Goal: Find contact information: Find contact information

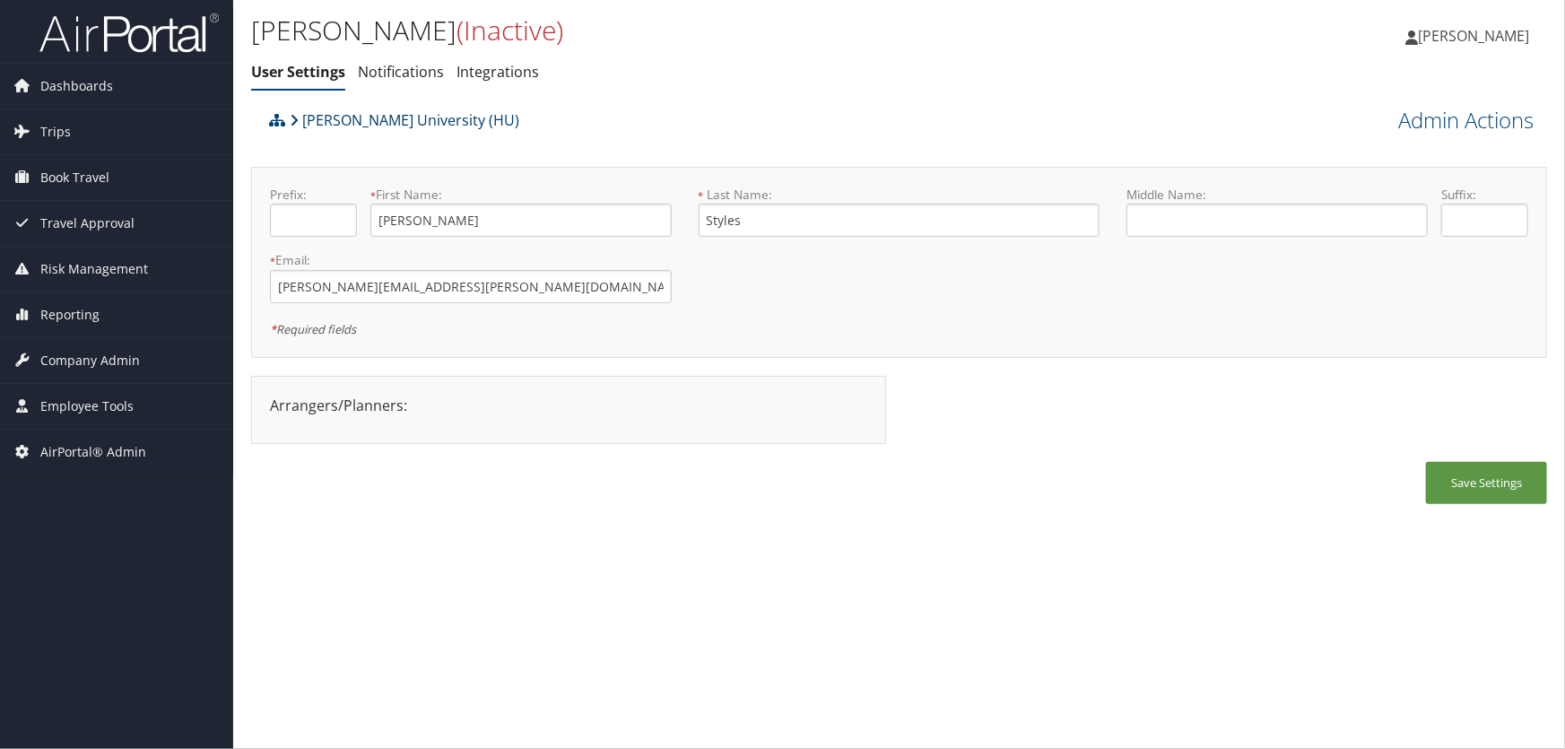
click at [356, 120] on link "Howard University (HU)" at bounding box center [405, 120] width 230 height 36
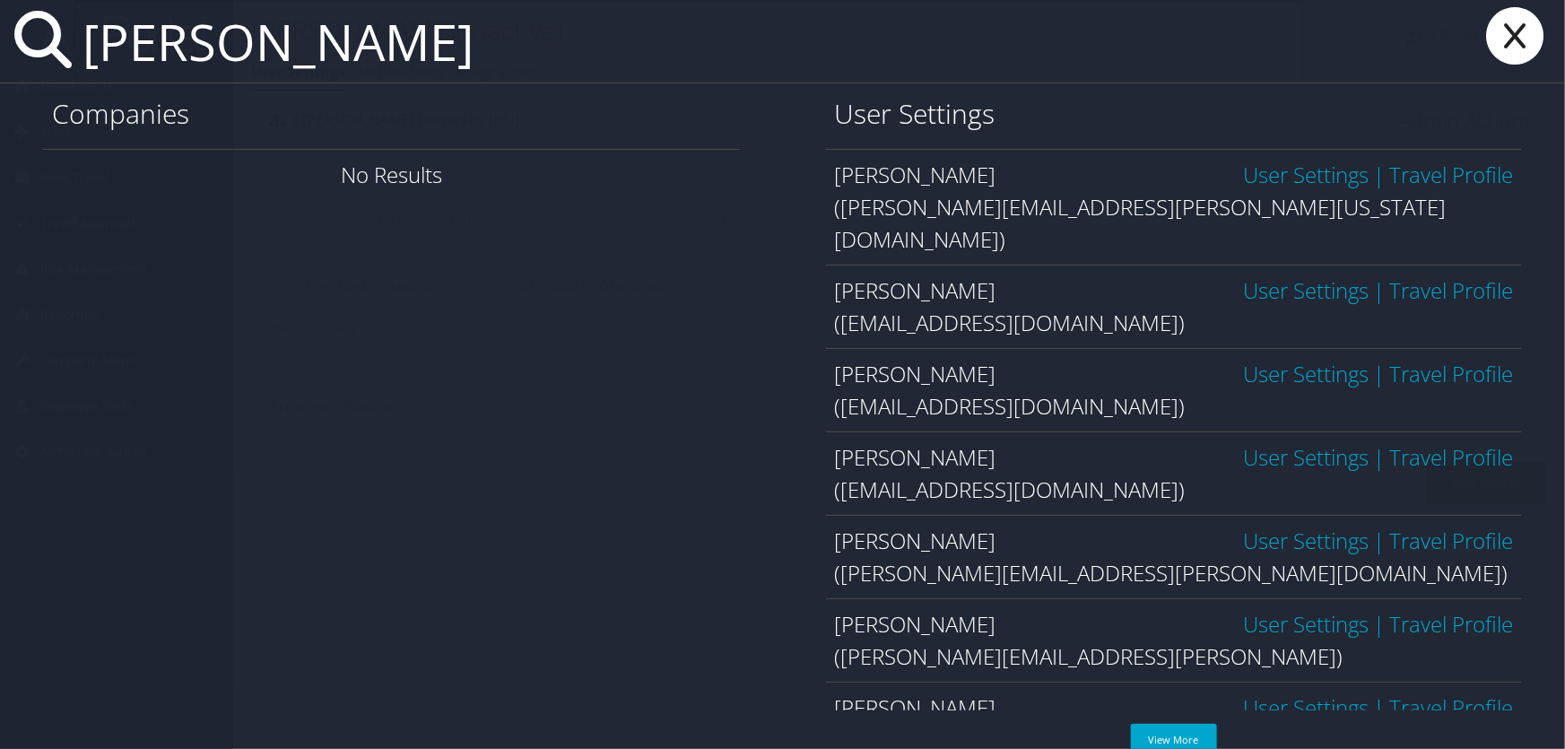
click at [377, 52] on input "amanda mc" at bounding box center [689, 41] width 1229 height 83
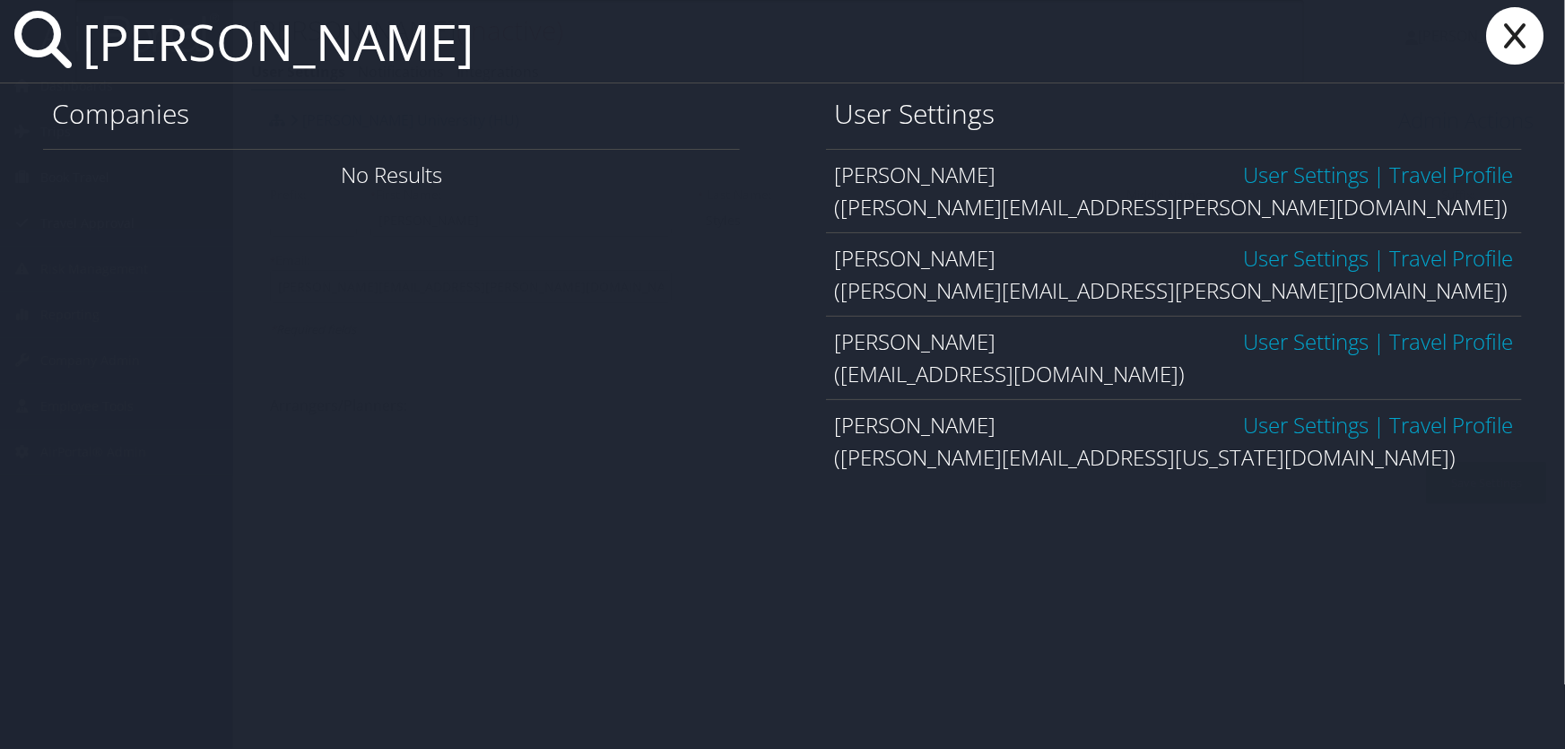
type input "amanda mcco"
click at [1527, 48] on icon at bounding box center [1515, 35] width 72 height 57
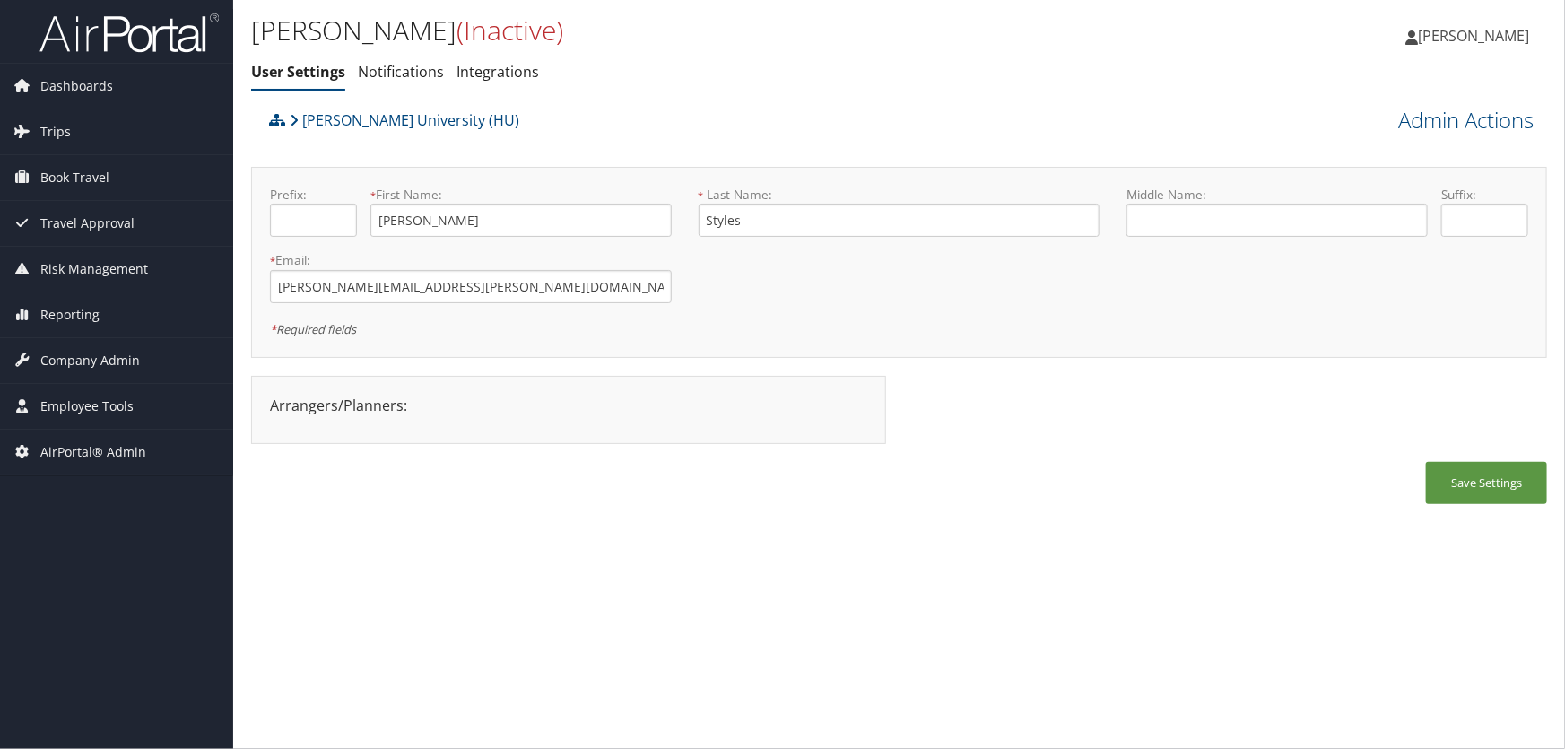
click at [556, 84] on ul "User Settings Notifications Integrations" at bounding box center [683, 73] width 864 height 32
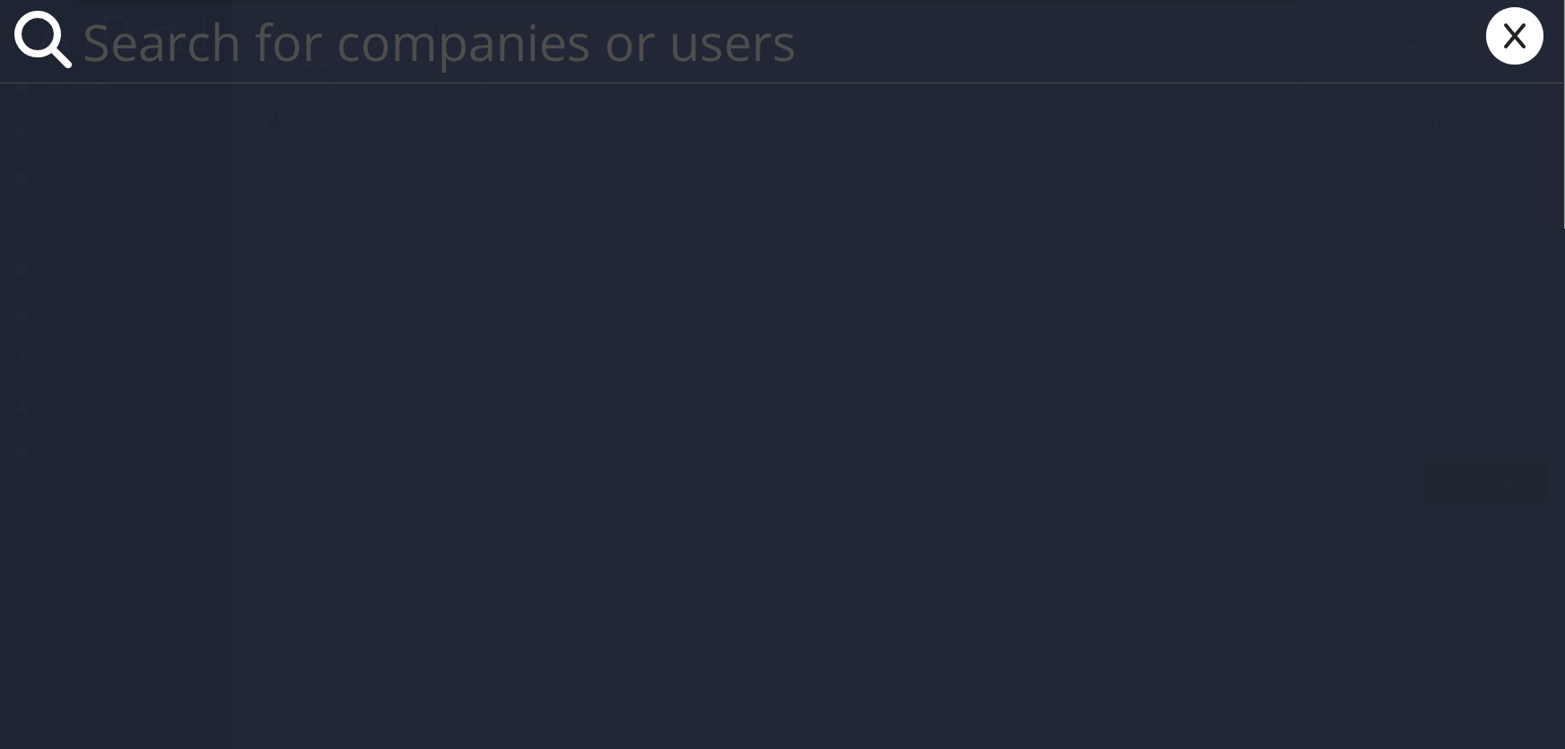
paste input "Katie Oldham"
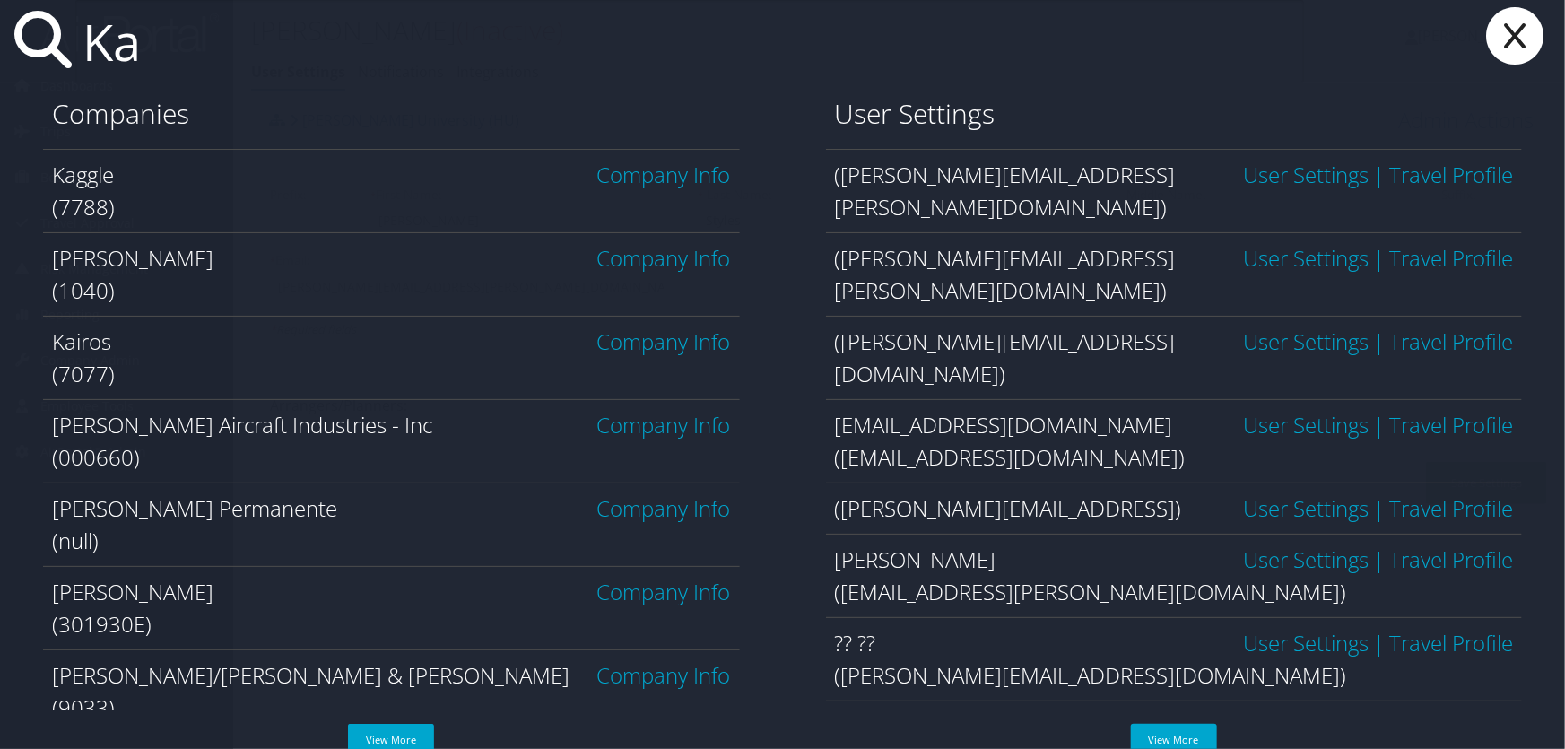
type input "K"
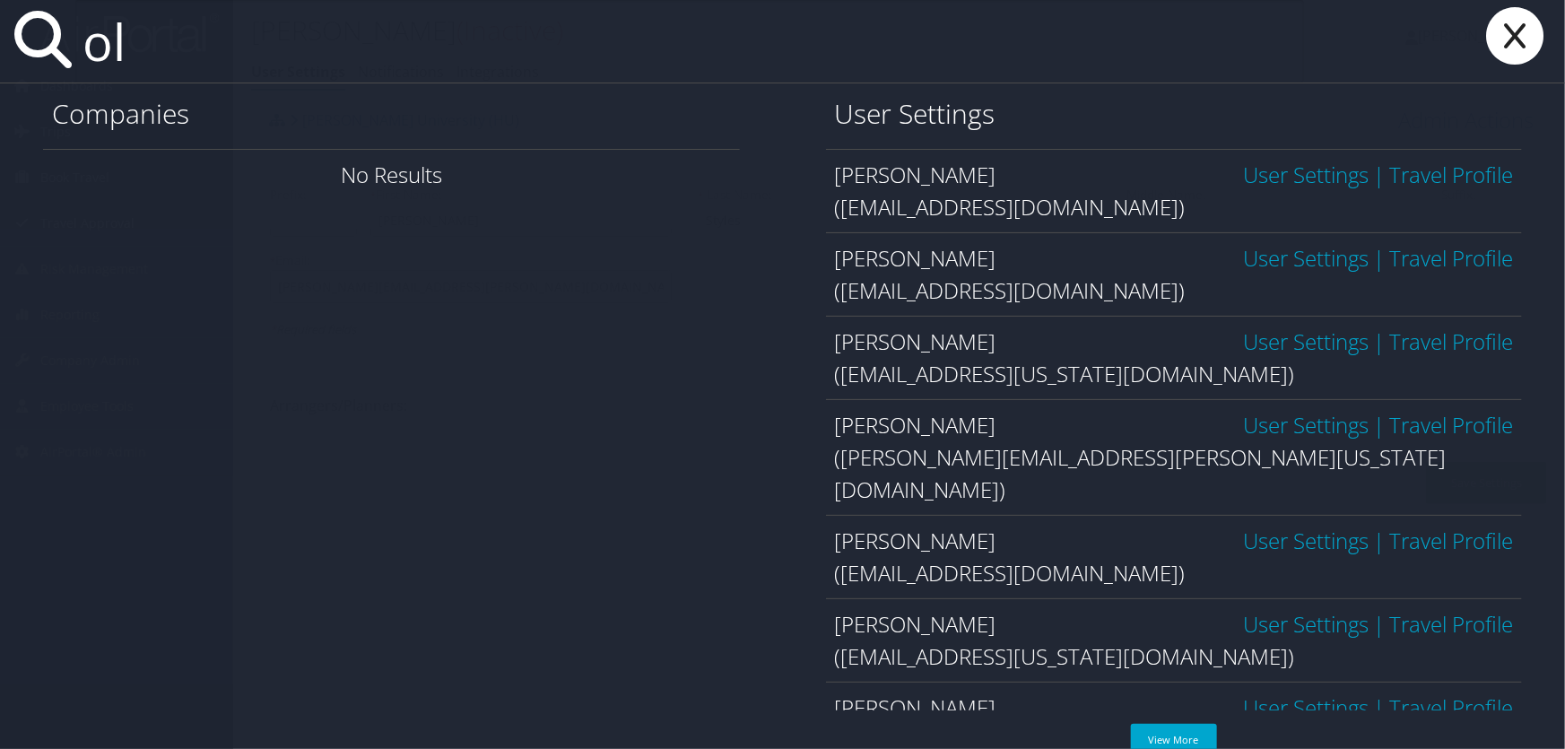
type input "o"
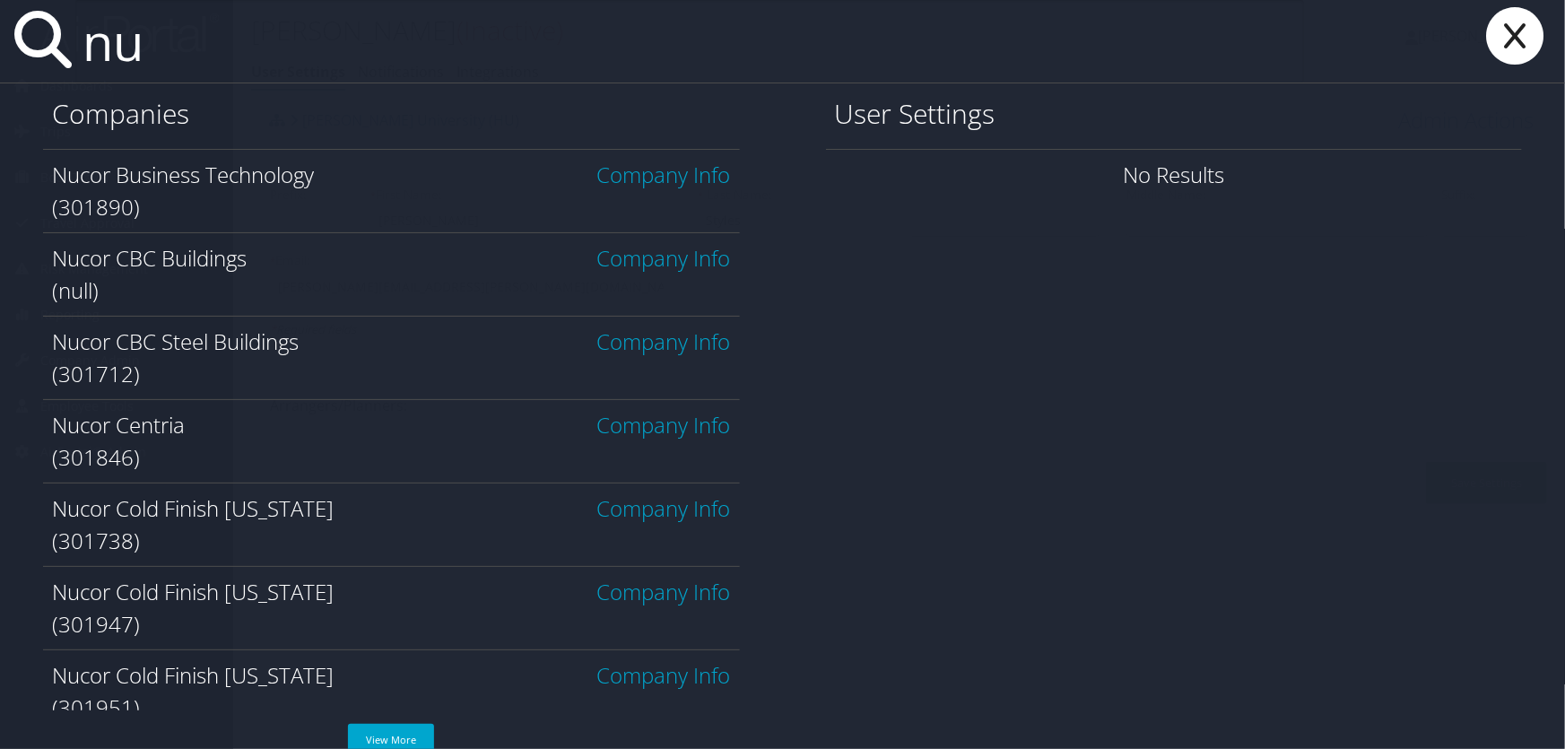
type input "n"
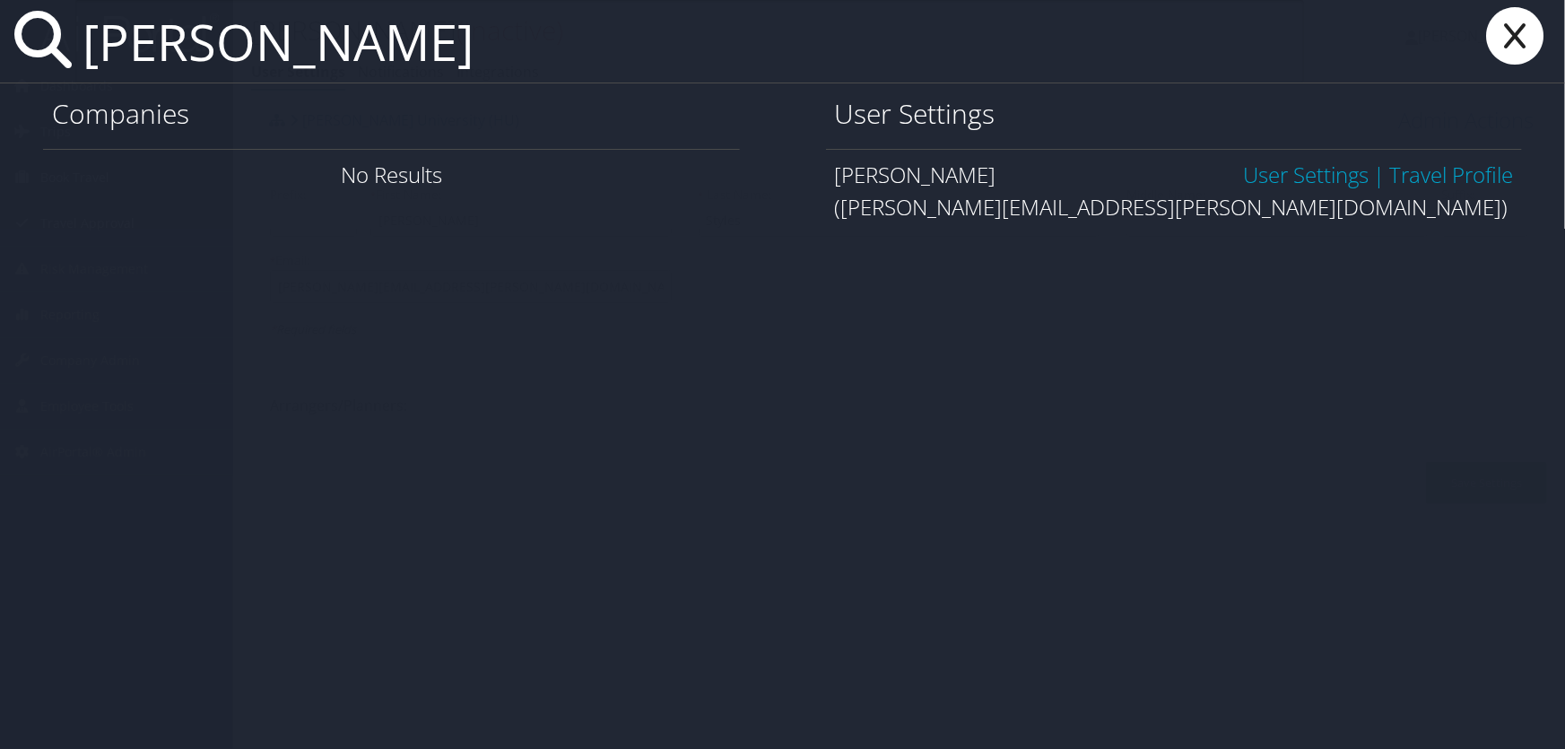
type input "seth lawhon"
click at [1255, 169] on link "User Settings" at bounding box center [1306, 175] width 126 height 30
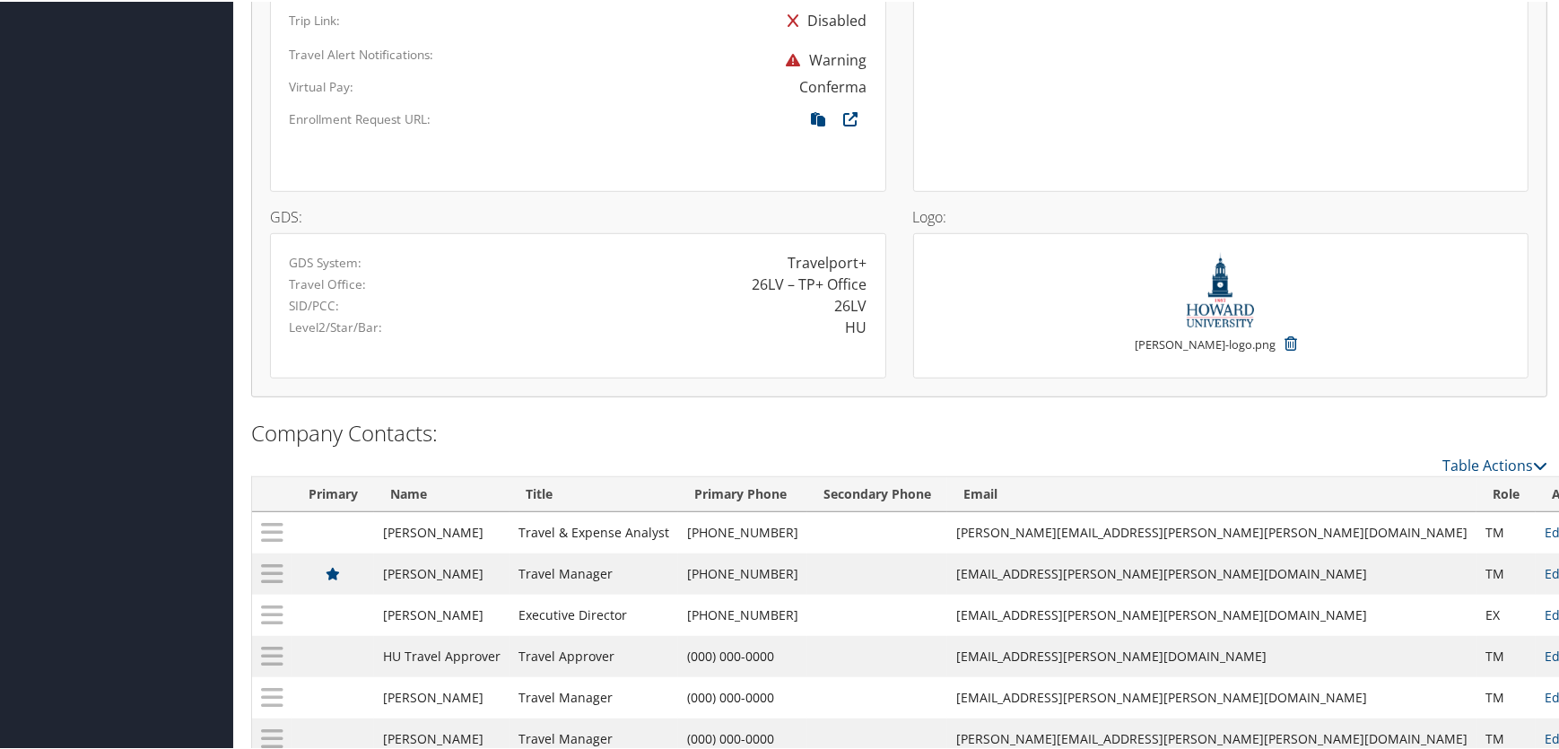
scroll to position [1376, 0]
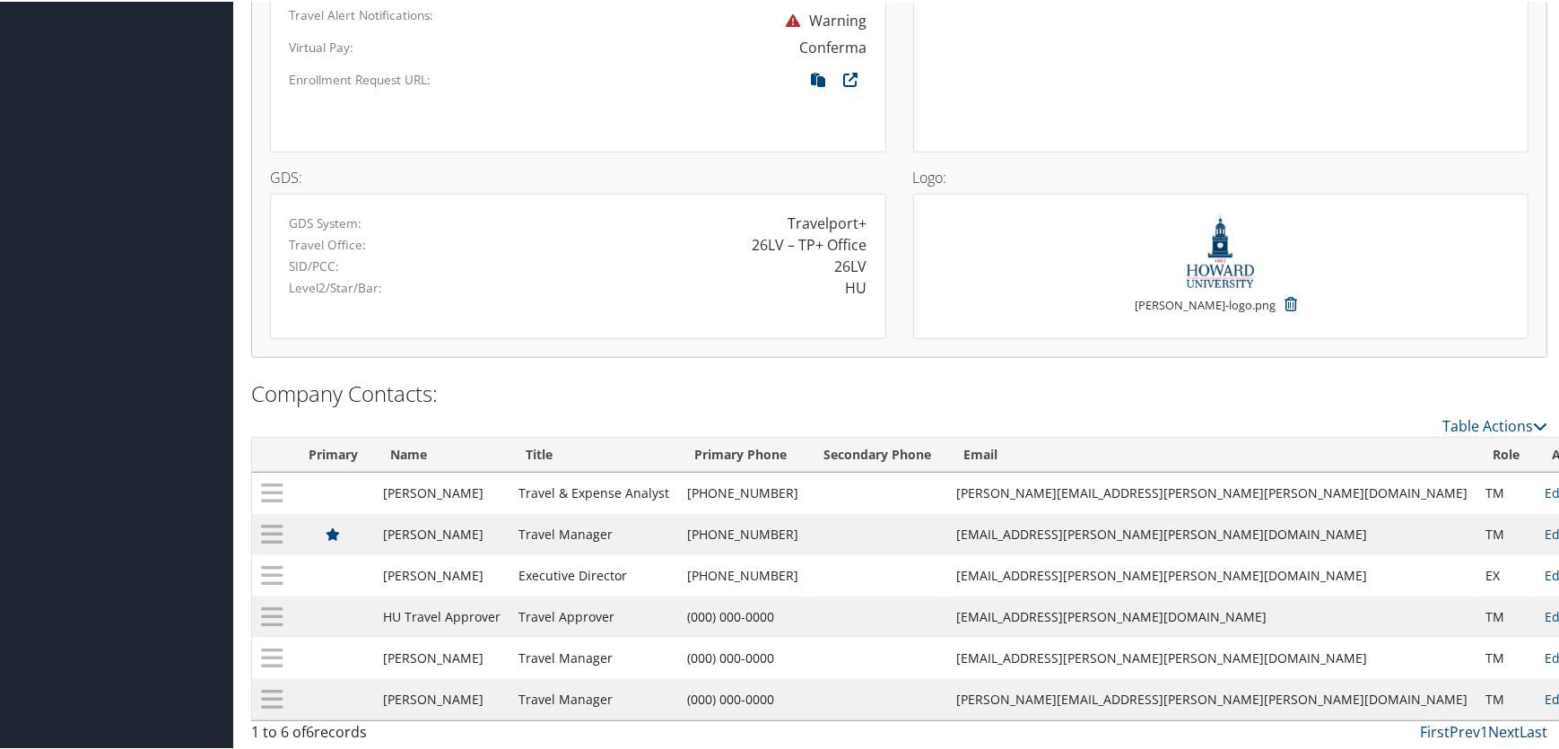
click at [622, 100] on div at bounding box center [577, 116] width 605 height 32
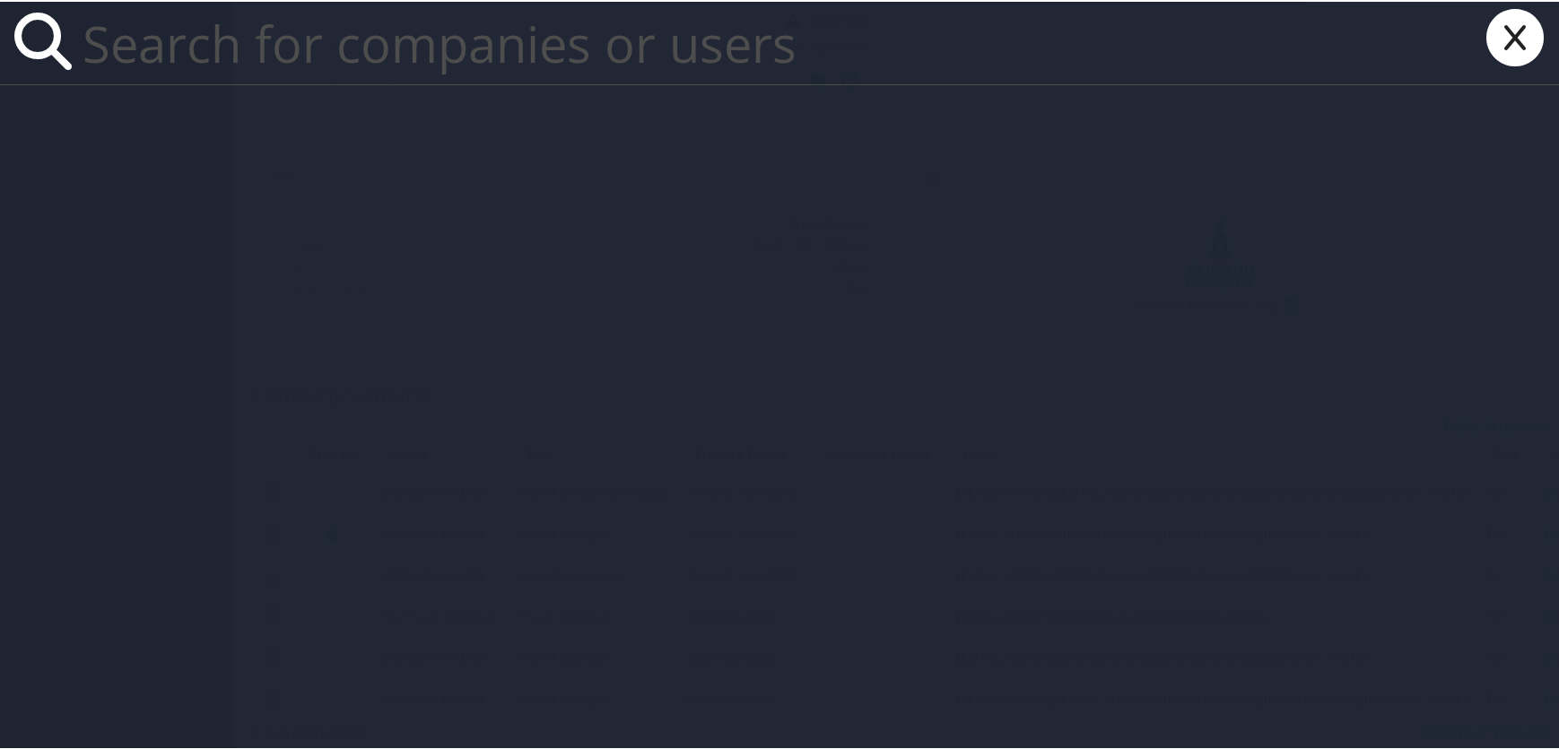
paste input "Amanda Mccolgan"
type input "Amanda Mccolgan"
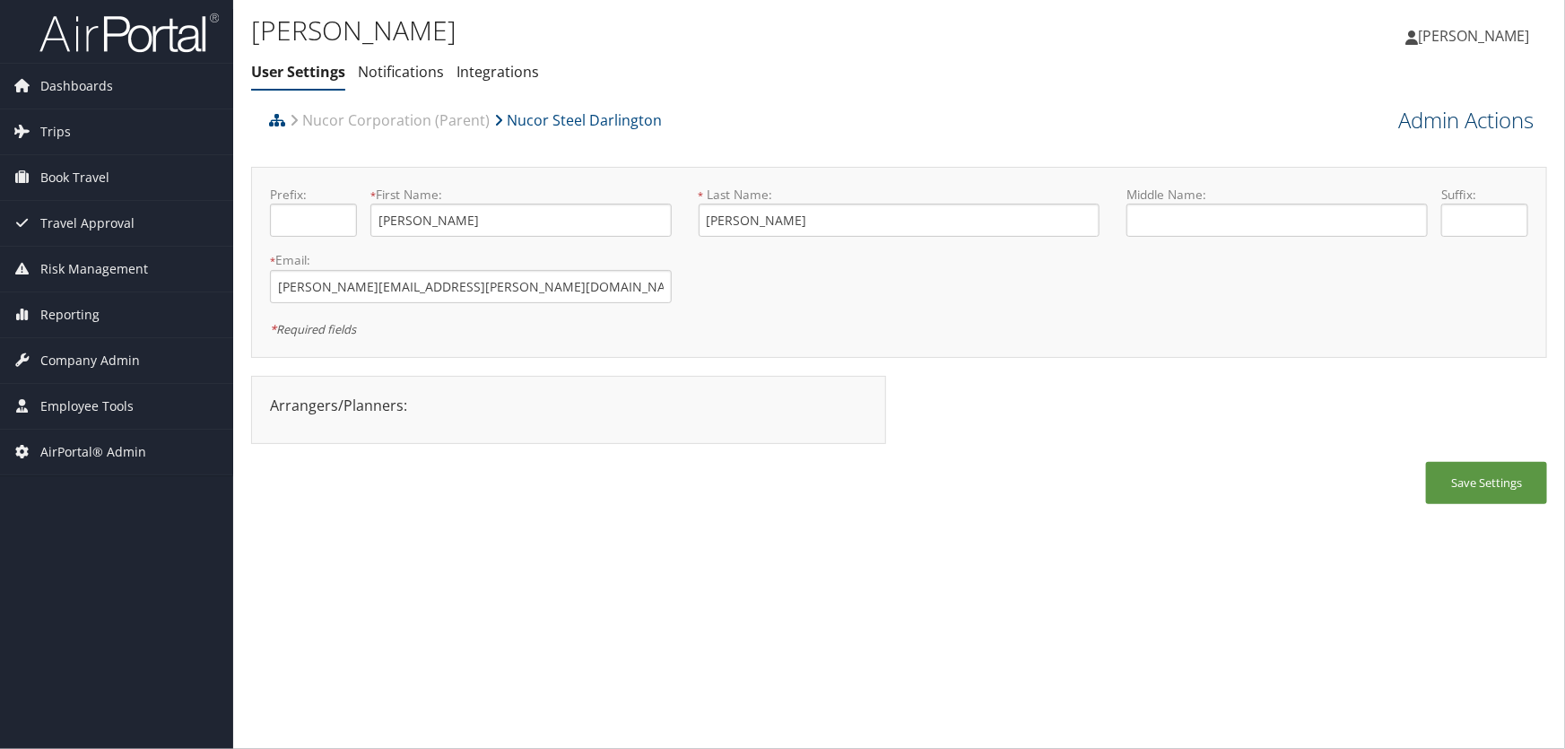
click at [1462, 117] on link "Admin Actions" at bounding box center [1465, 120] width 135 height 30
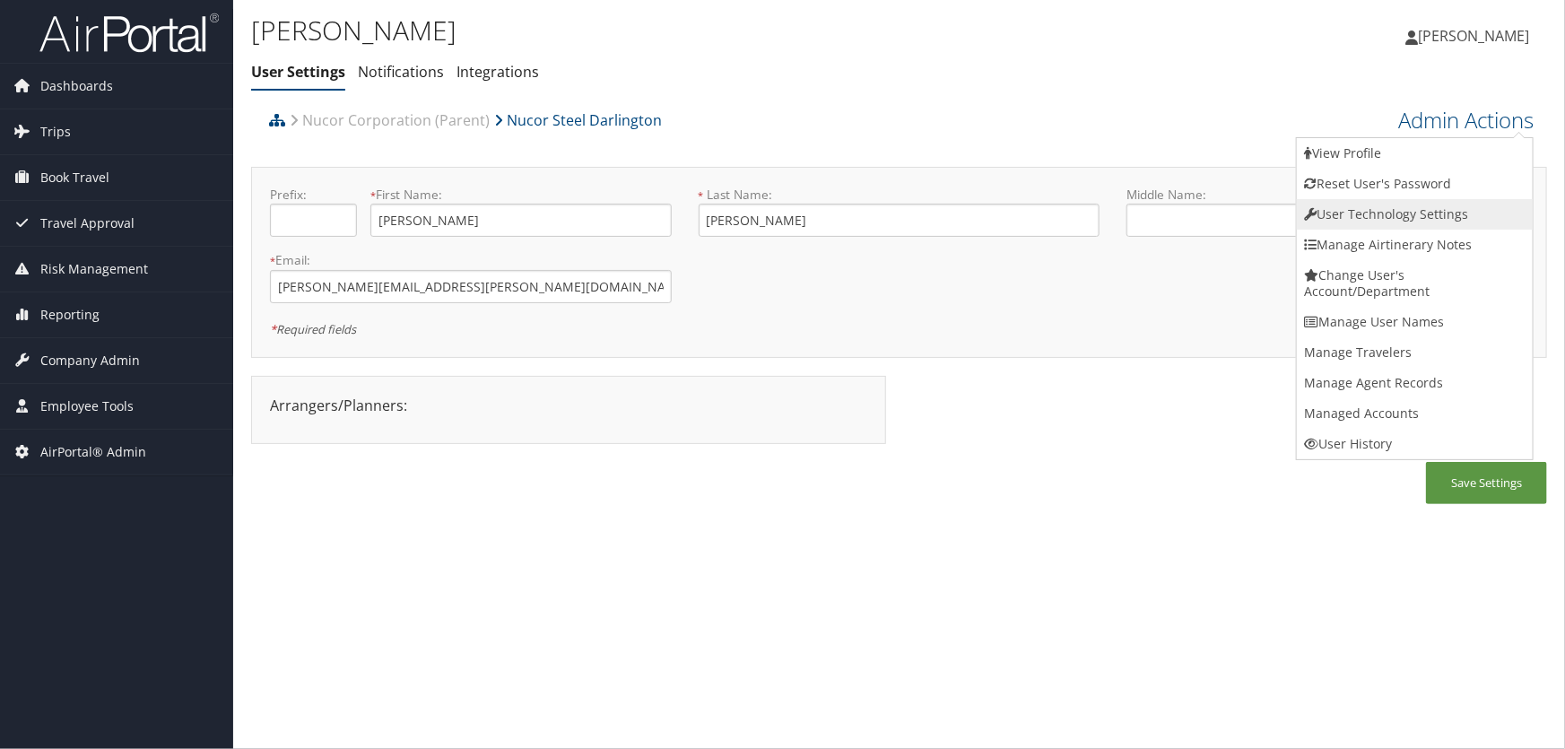
click at [1371, 213] on link "User Technology Settings" at bounding box center [1415, 214] width 236 height 30
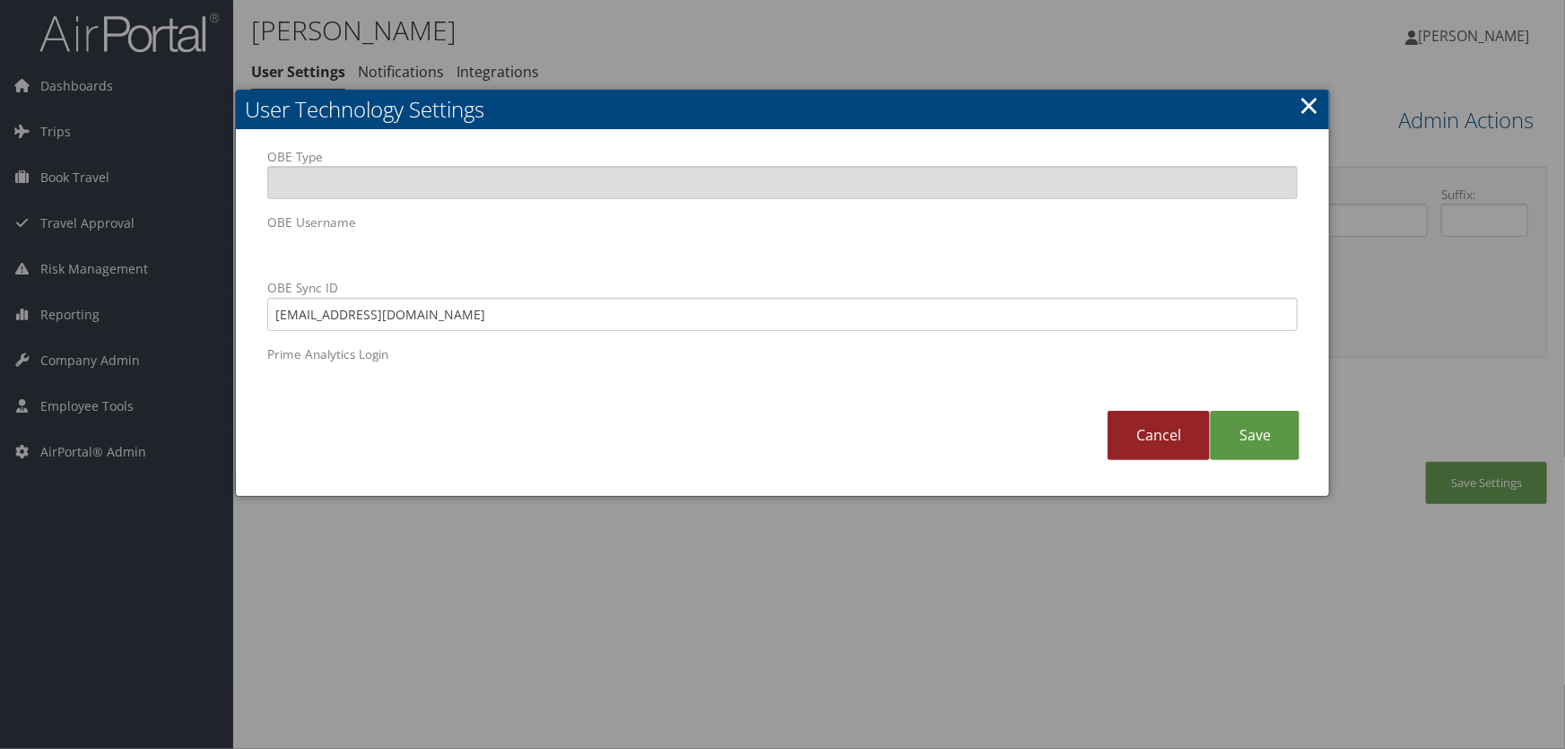
click at [1164, 442] on link "Cancel" at bounding box center [1159, 435] width 102 height 49
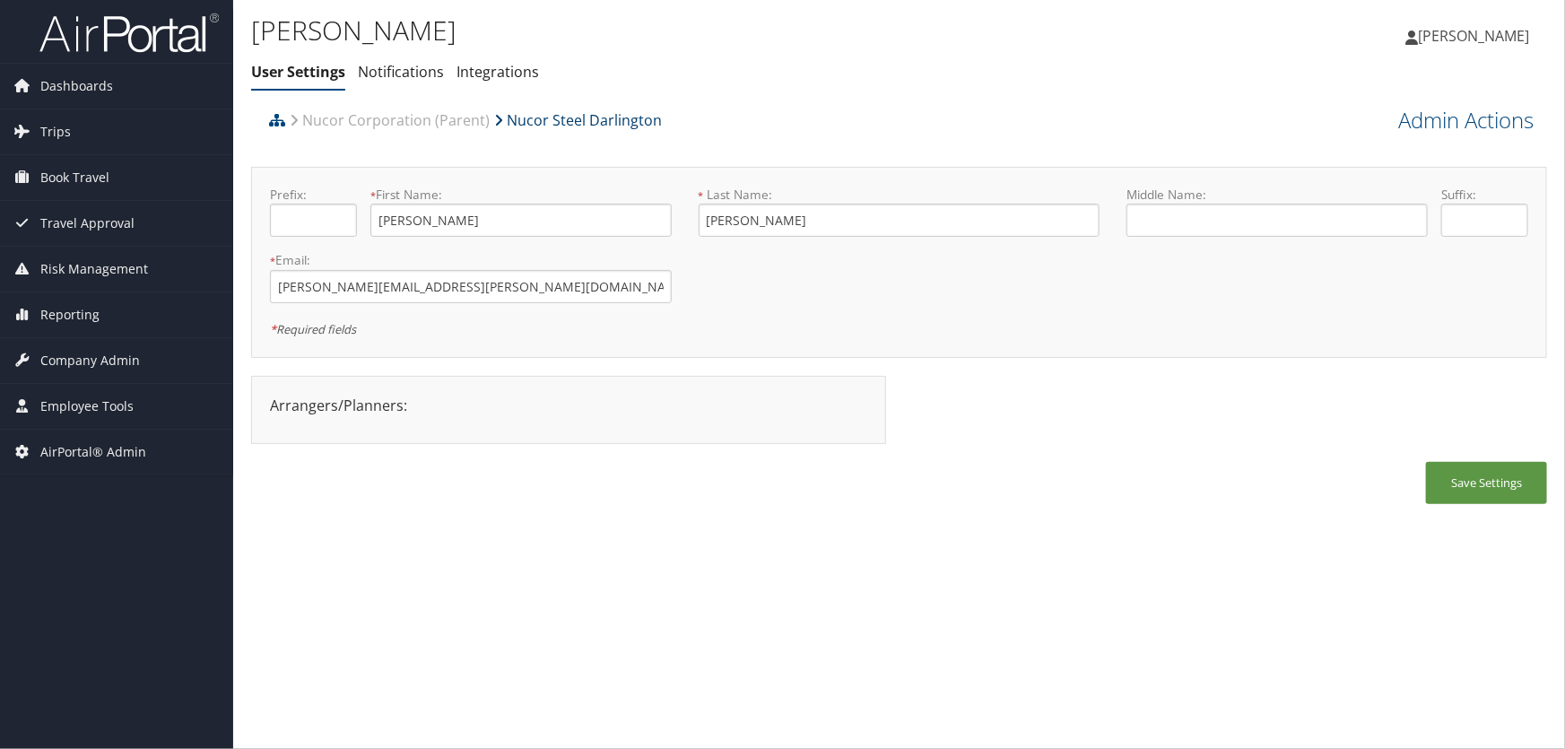
click at [595, 128] on link "Nucor Steel Darlington" at bounding box center [578, 120] width 168 height 36
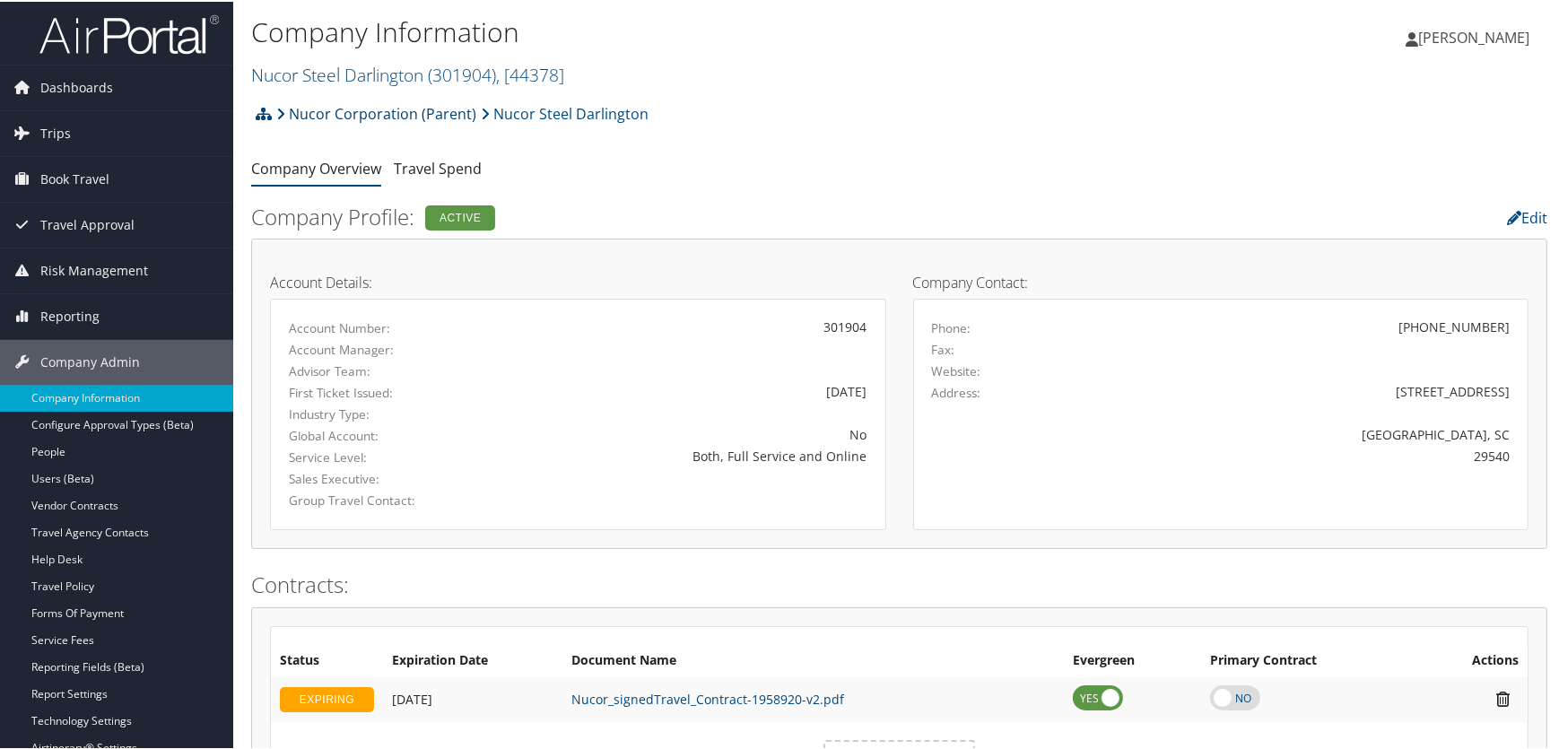
click at [372, 106] on link "Nucor Corporation (Parent)" at bounding box center [376, 112] width 200 height 36
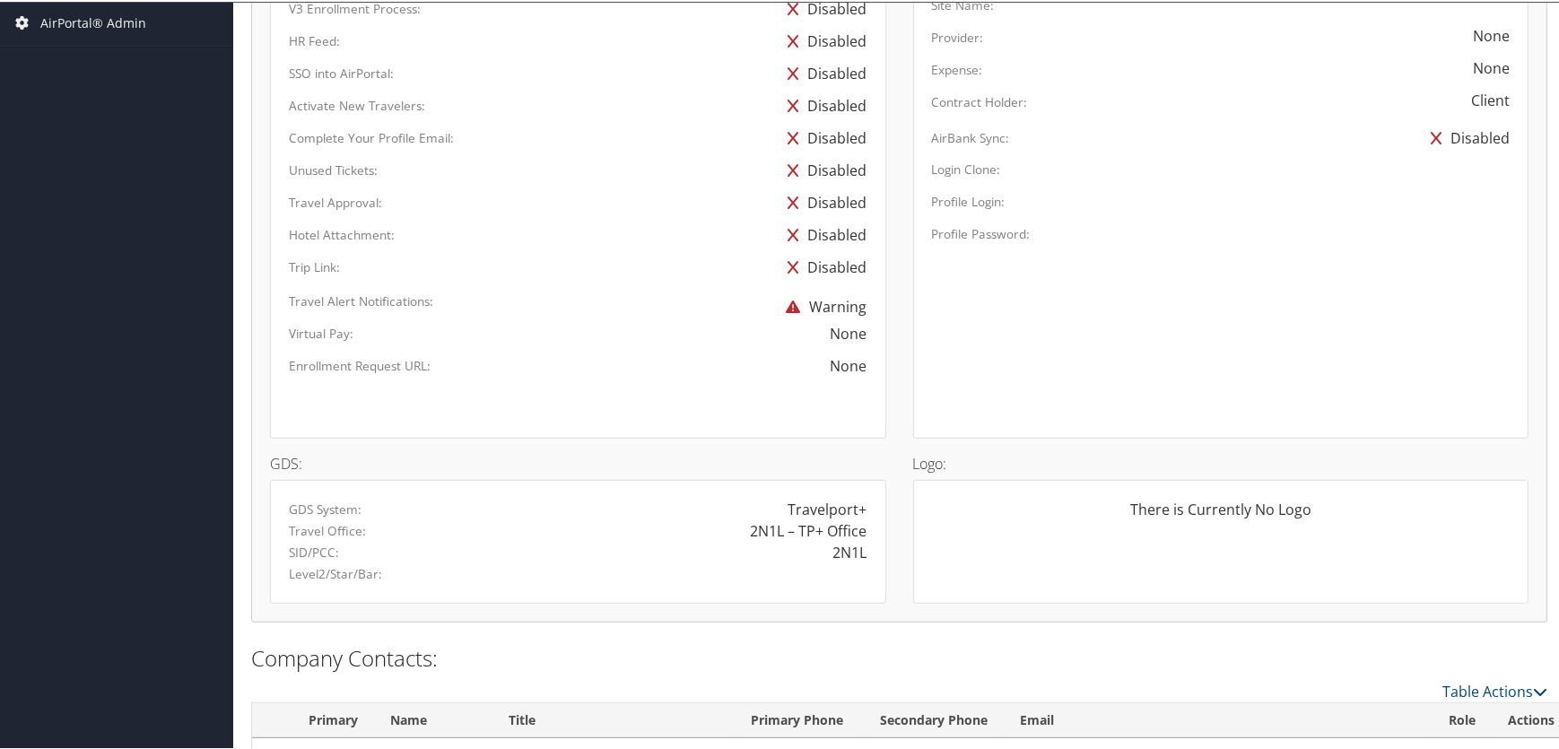
scroll to position [1019, 0]
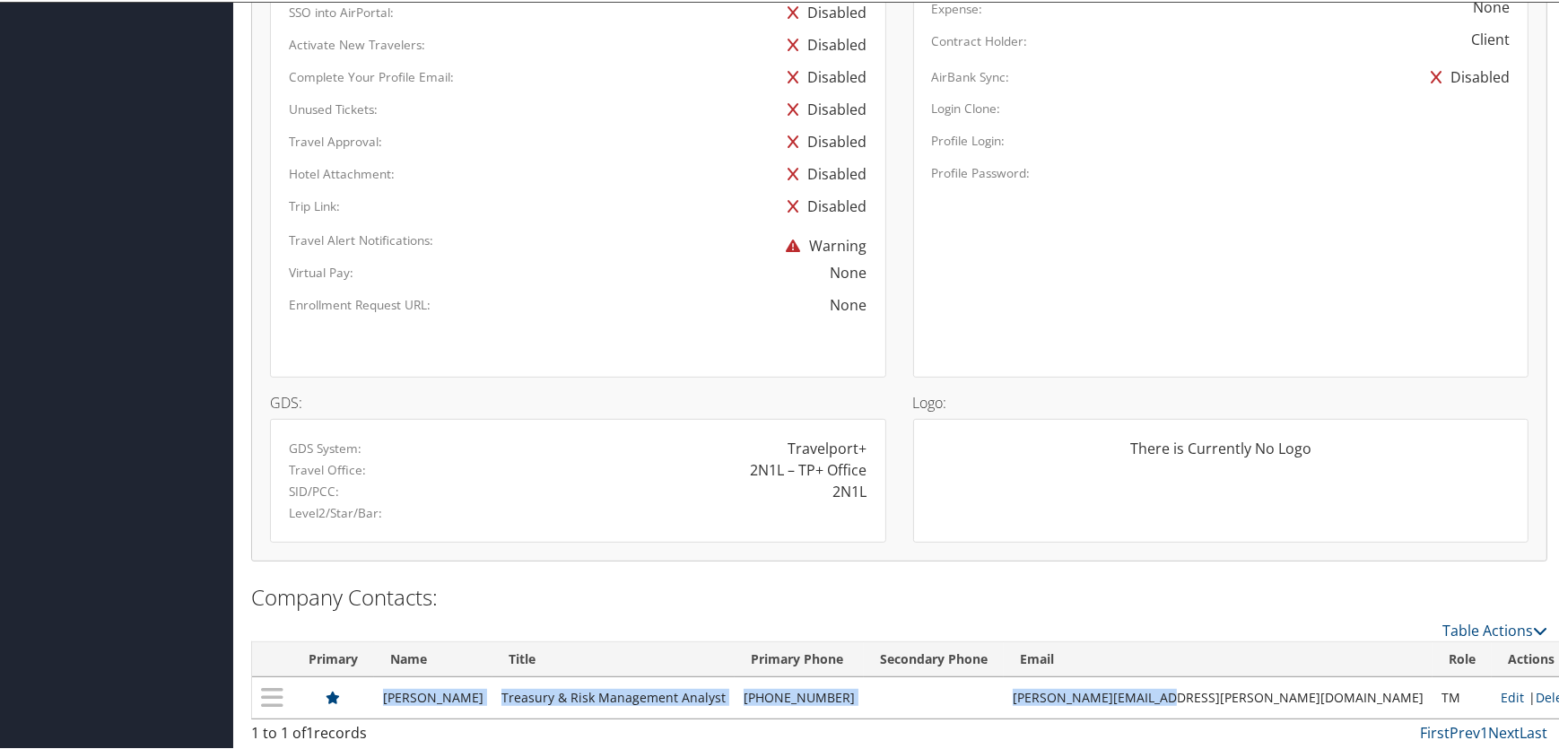
drag, startPoint x: 407, startPoint y: 695, endPoint x: 1324, endPoint y: 706, distance: 916.7
click at [1324, 706] on tr "Katie Oldham Treasury & Risk Management Analyst (704) 943-7019 katie.oldham@nuc…" at bounding box center [920, 695] width 1336 height 41
copy tr "Katie Oldham Treasury & Risk Management Analyst (704) 943-7019 katie.oldham@nuc…"
click at [1214, 709] on td "katie.oldham@nucor.com" at bounding box center [1218, 695] width 429 height 41
drag, startPoint x: 1303, startPoint y: 697, endPoint x: 1154, endPoint y: 708, distance: 149.3
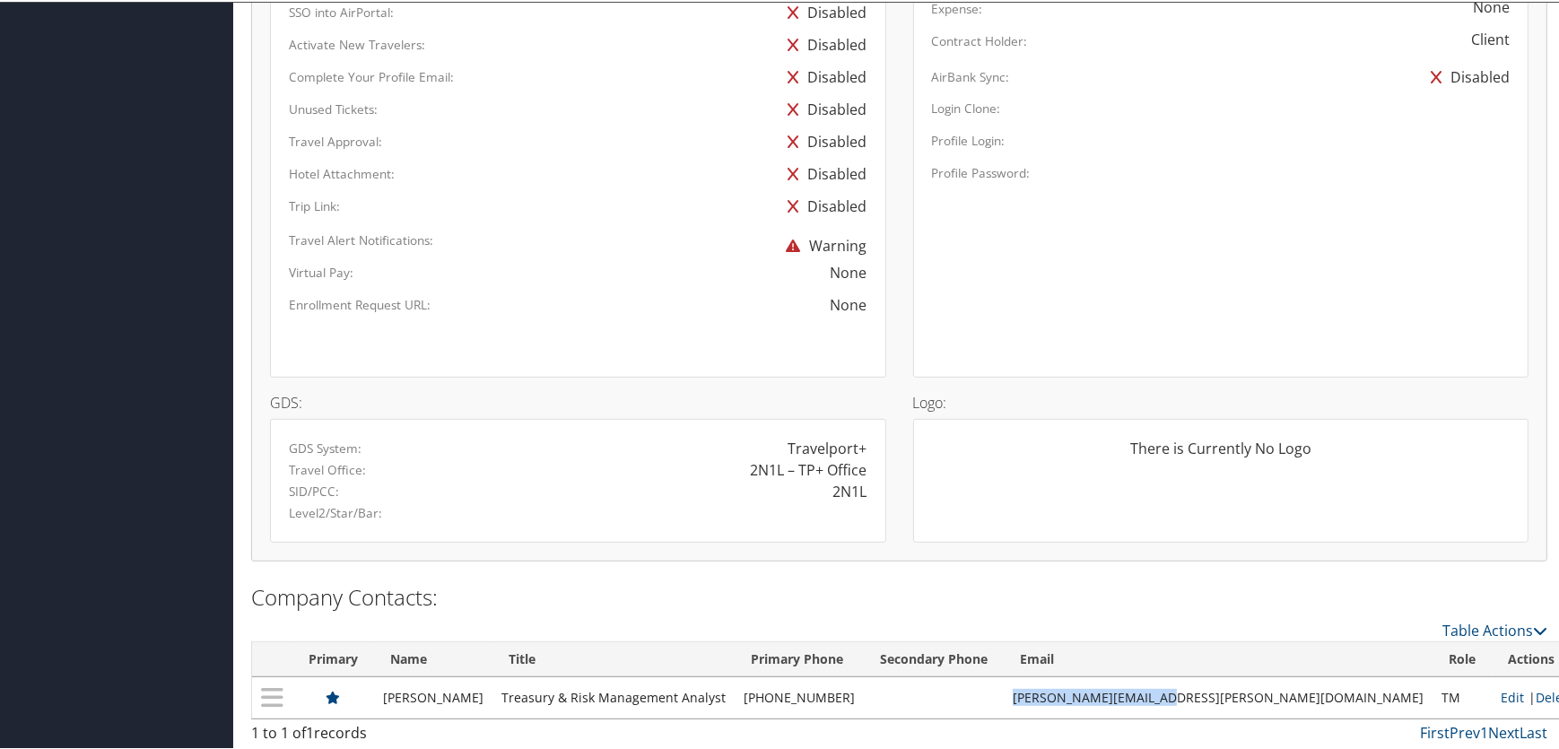
click at [1154, 708] on td "katie.oldham@nucor.com" at bounding box center [1218, 695] width 429 height 41
copy td "katie.oldham@nucor.com"
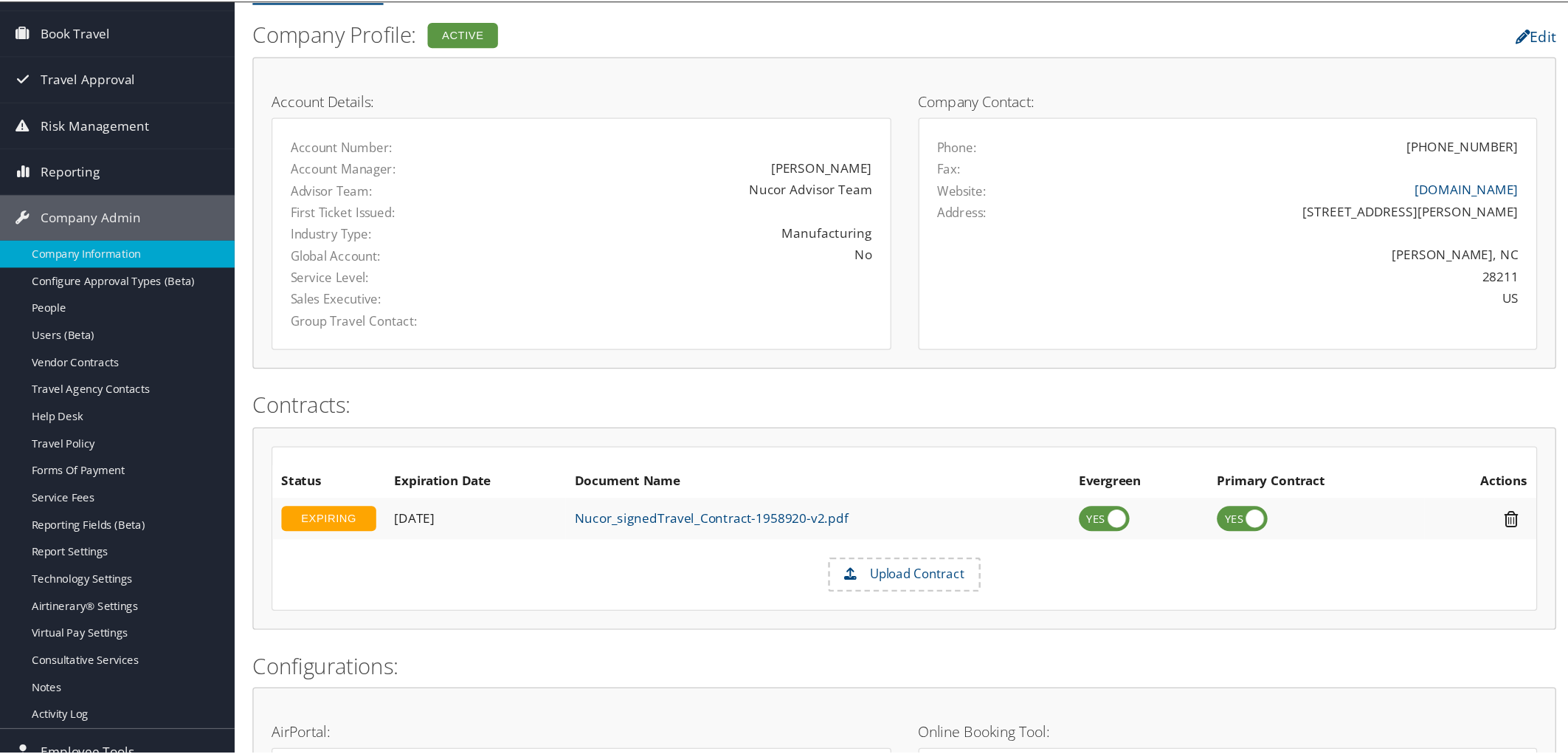
scroll to position [0, 0]
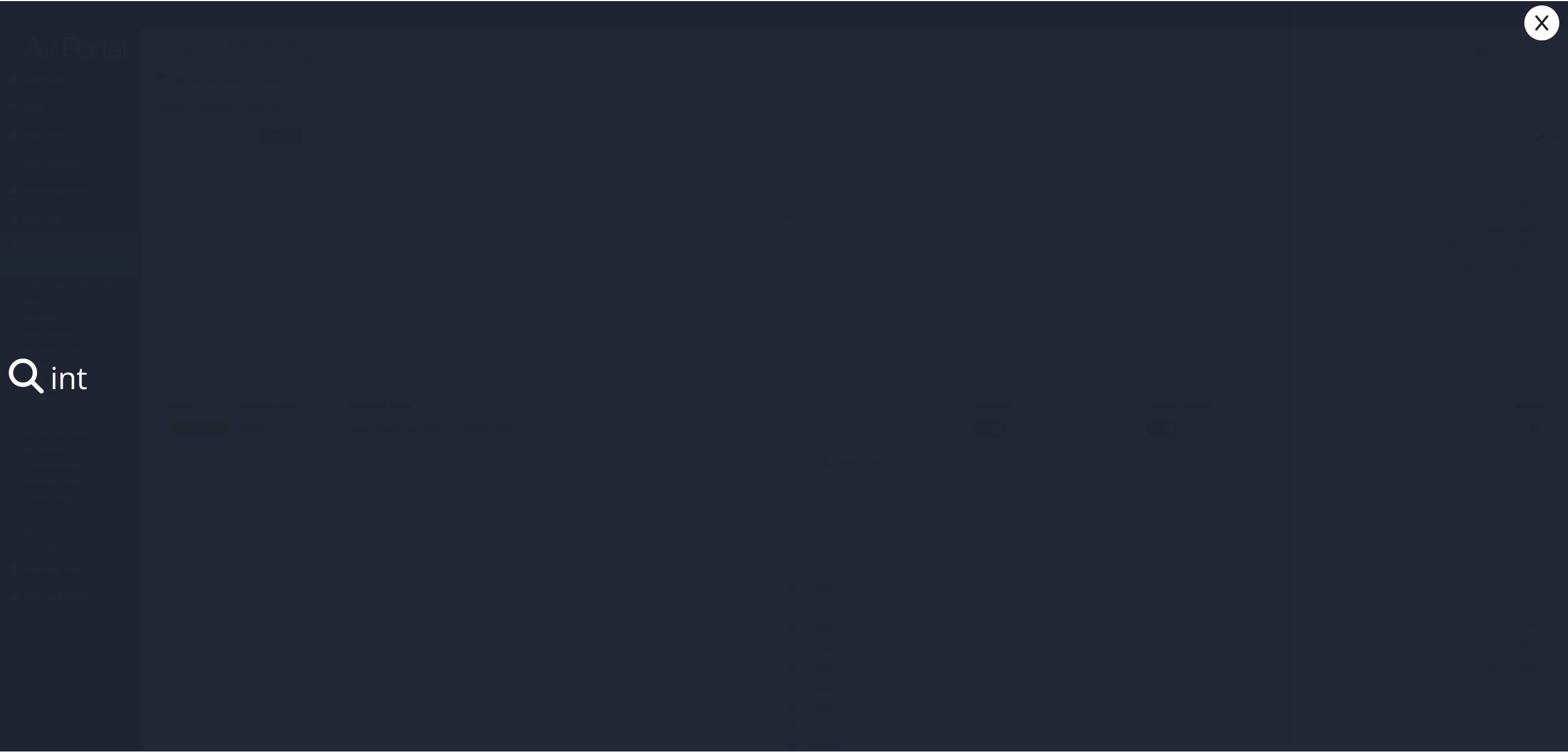
type input "int"
click at [948, 15] on div "int" at bounding box center [786, 376] width 1572 height 753
click at [948, 26] on div "int" at bounding box center [786, 376] width 1572 height 753
click at [948, 24] on icon at bounding box center [1542, 21] width 44 height 35
type input "intergrated"
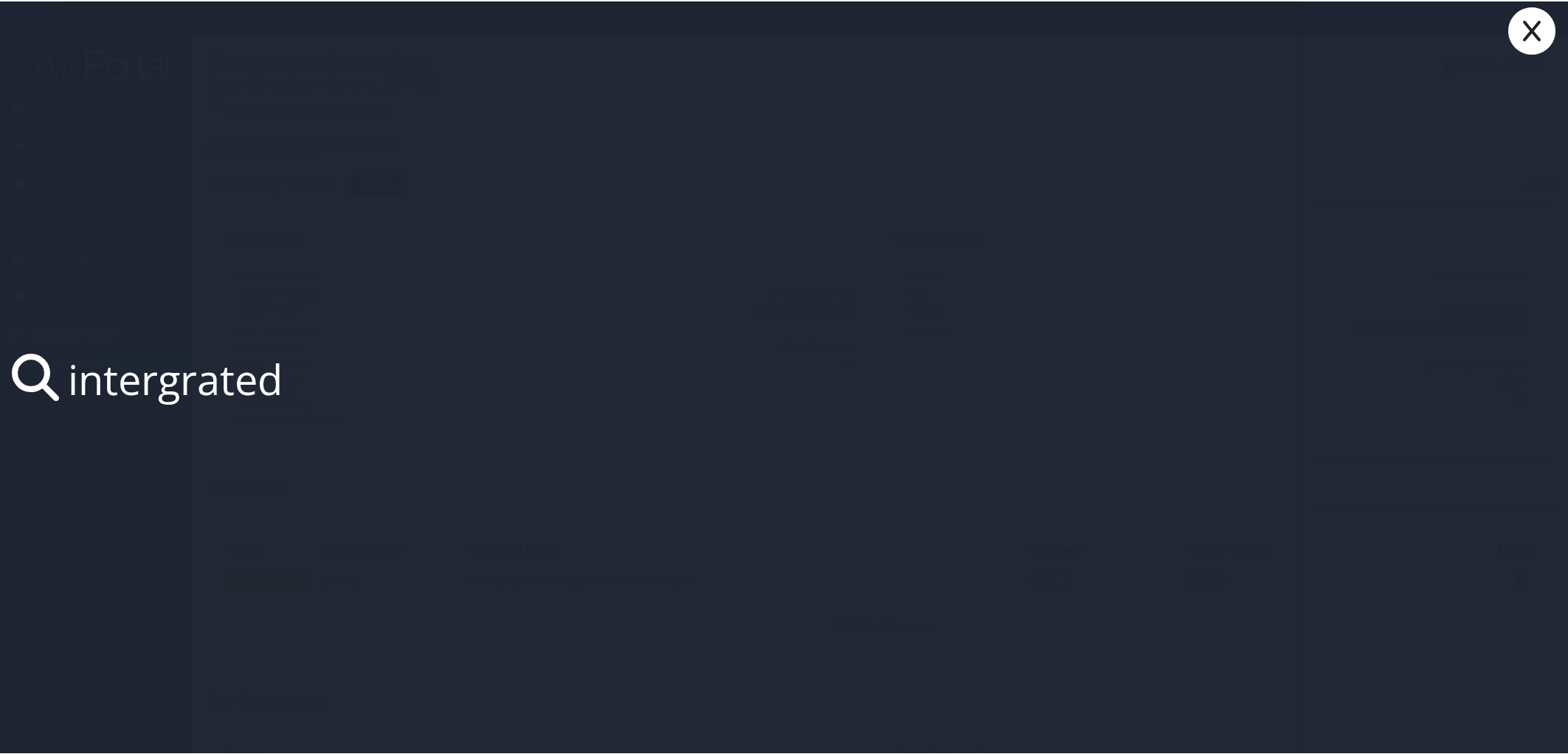
click at [1282, 23] on icon at bounding box center [1533, 29] width 59 height 47
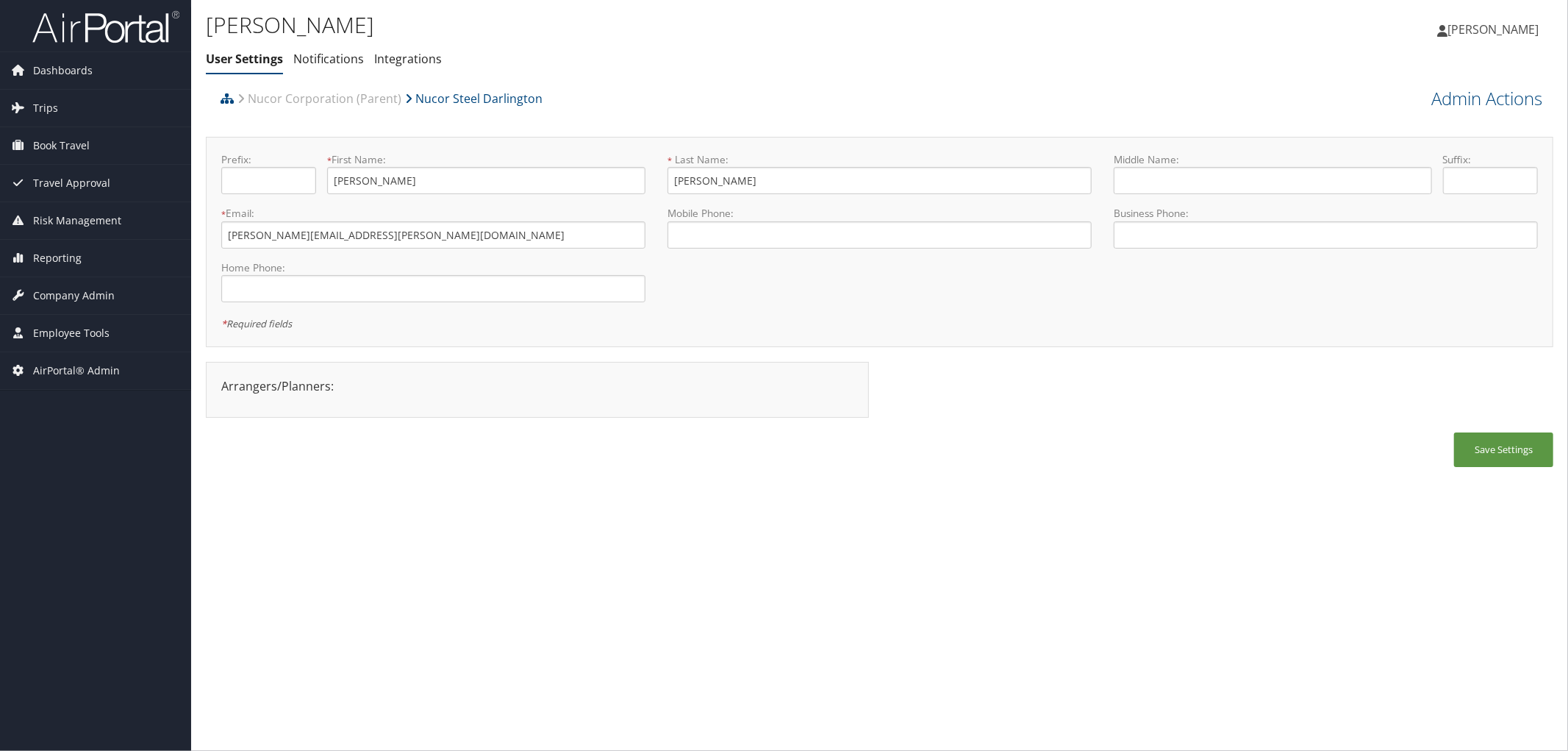
click at [602, 82] on div "SETH LAWHON User Settings Notifications Integrations User Settings Notification…" at bounding box center [655, 45] width 898 height 76
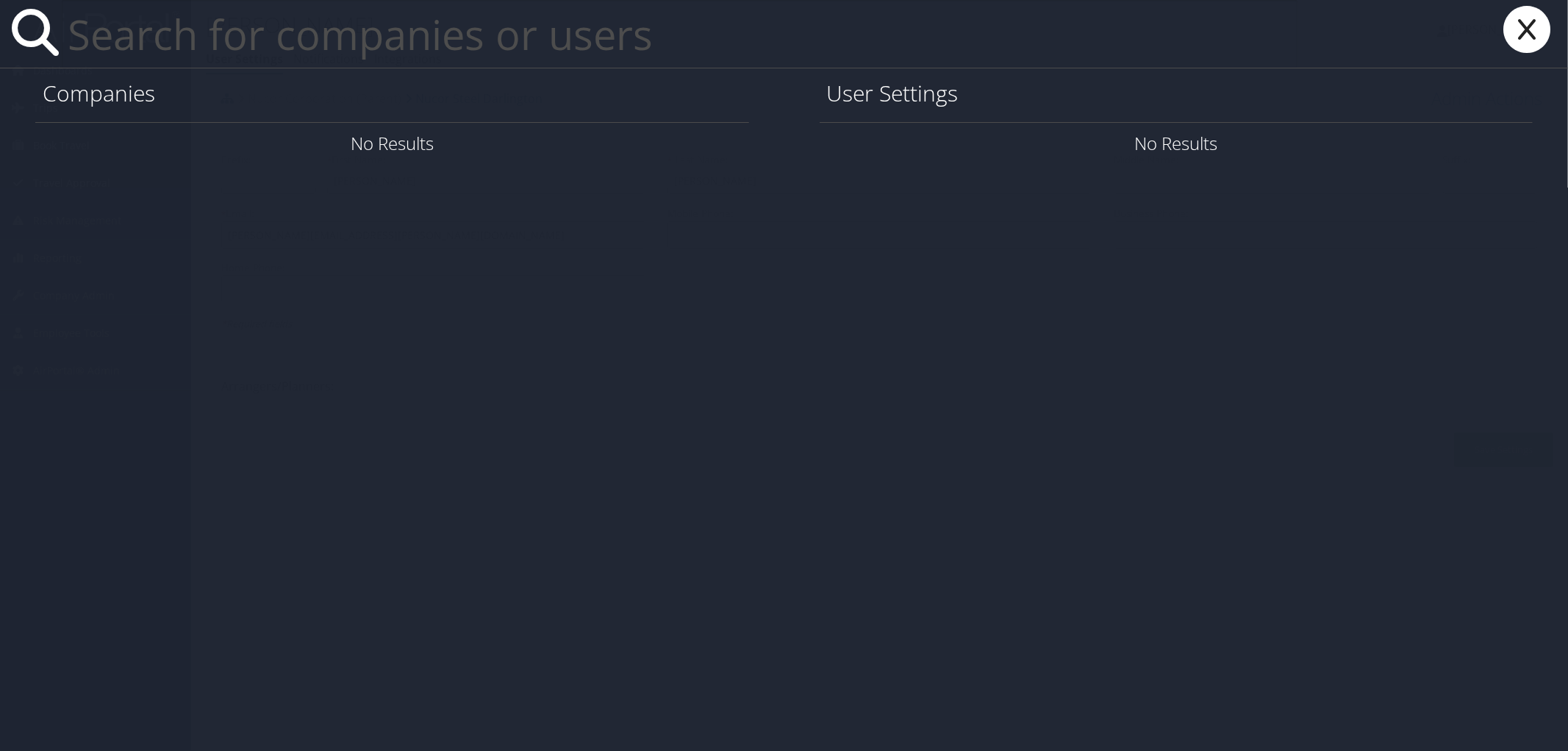
type input "u"
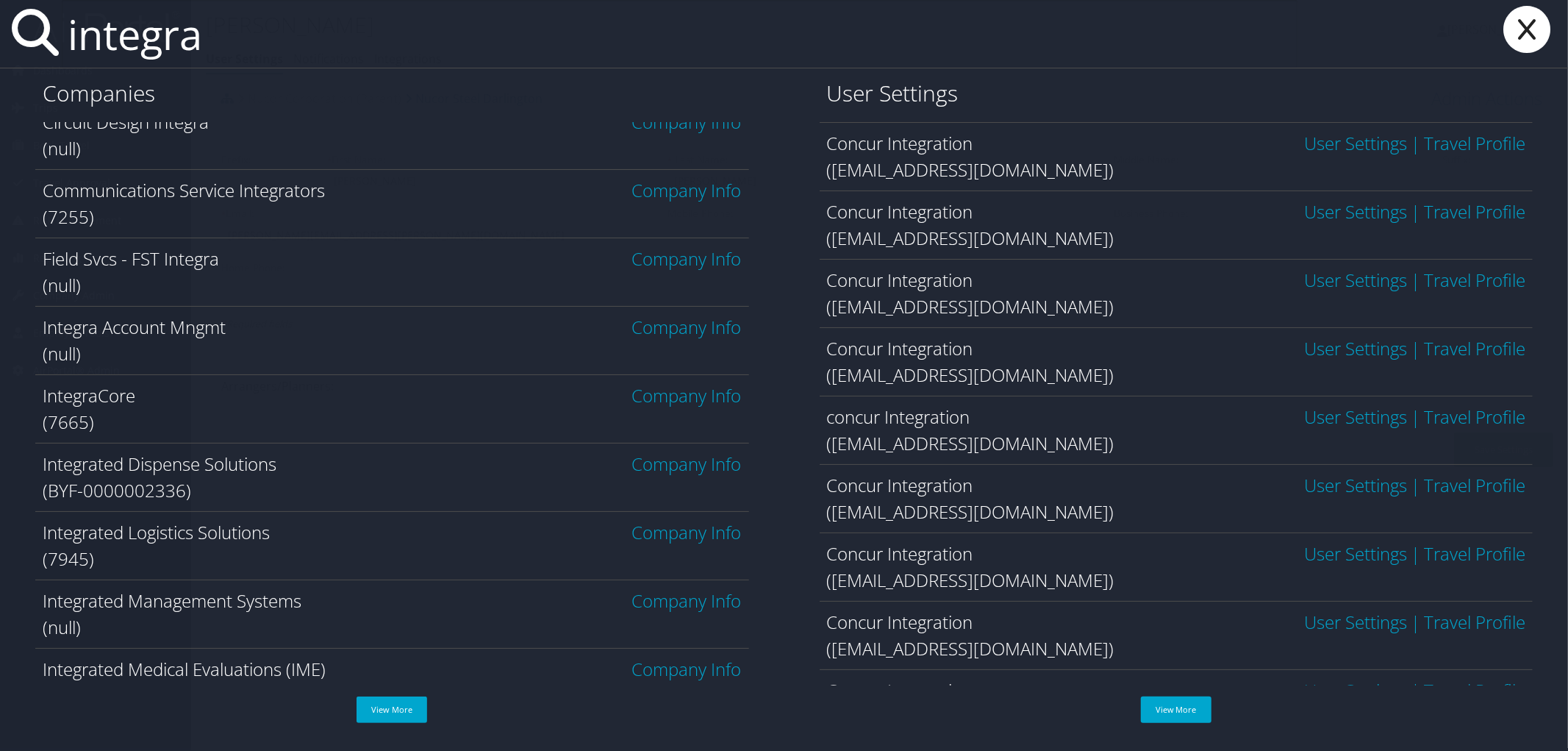
scroll to position [121, 0]
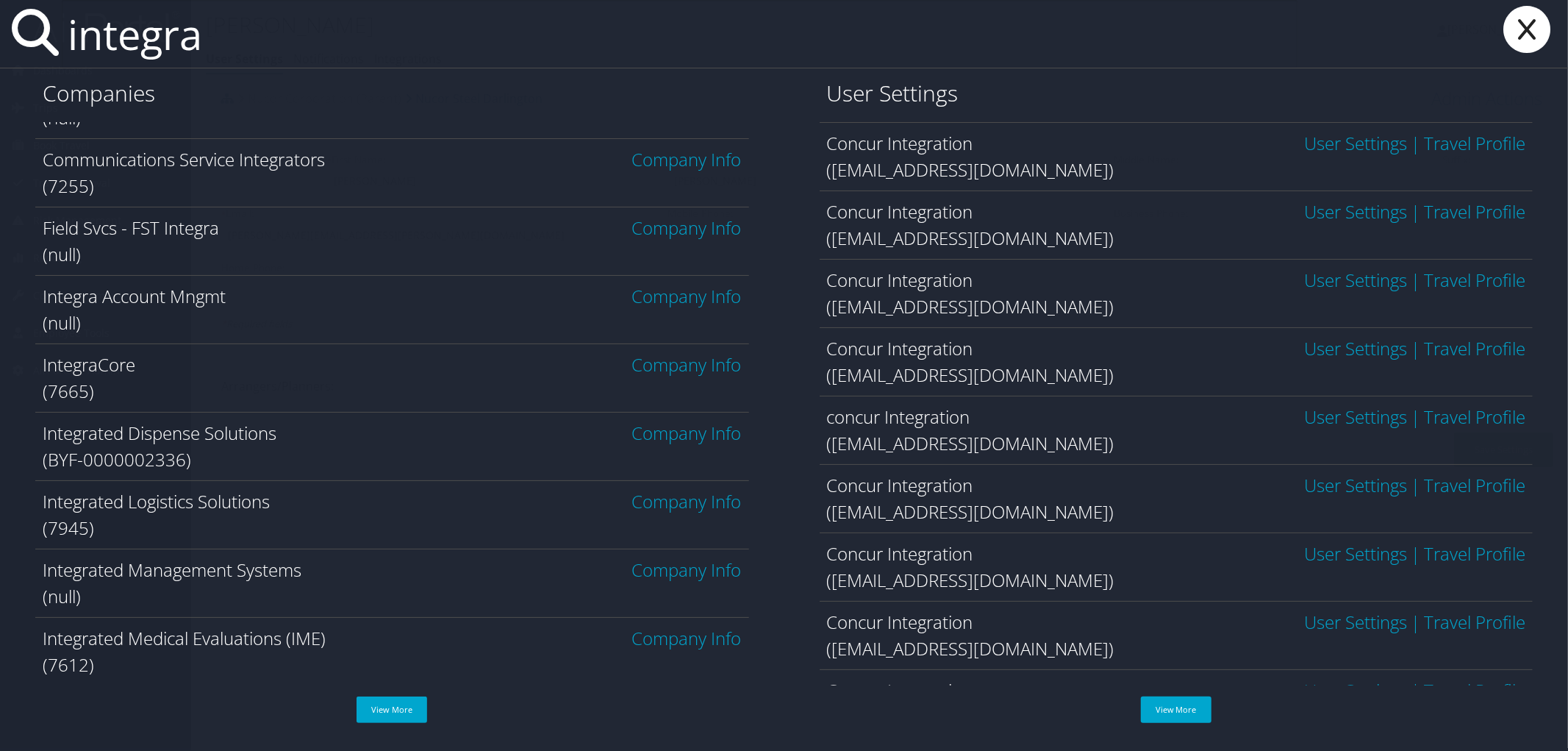
type input "integra"
click at [699, 642] on link "Company Info" at bounding box center [687, 638] width 110 height 25
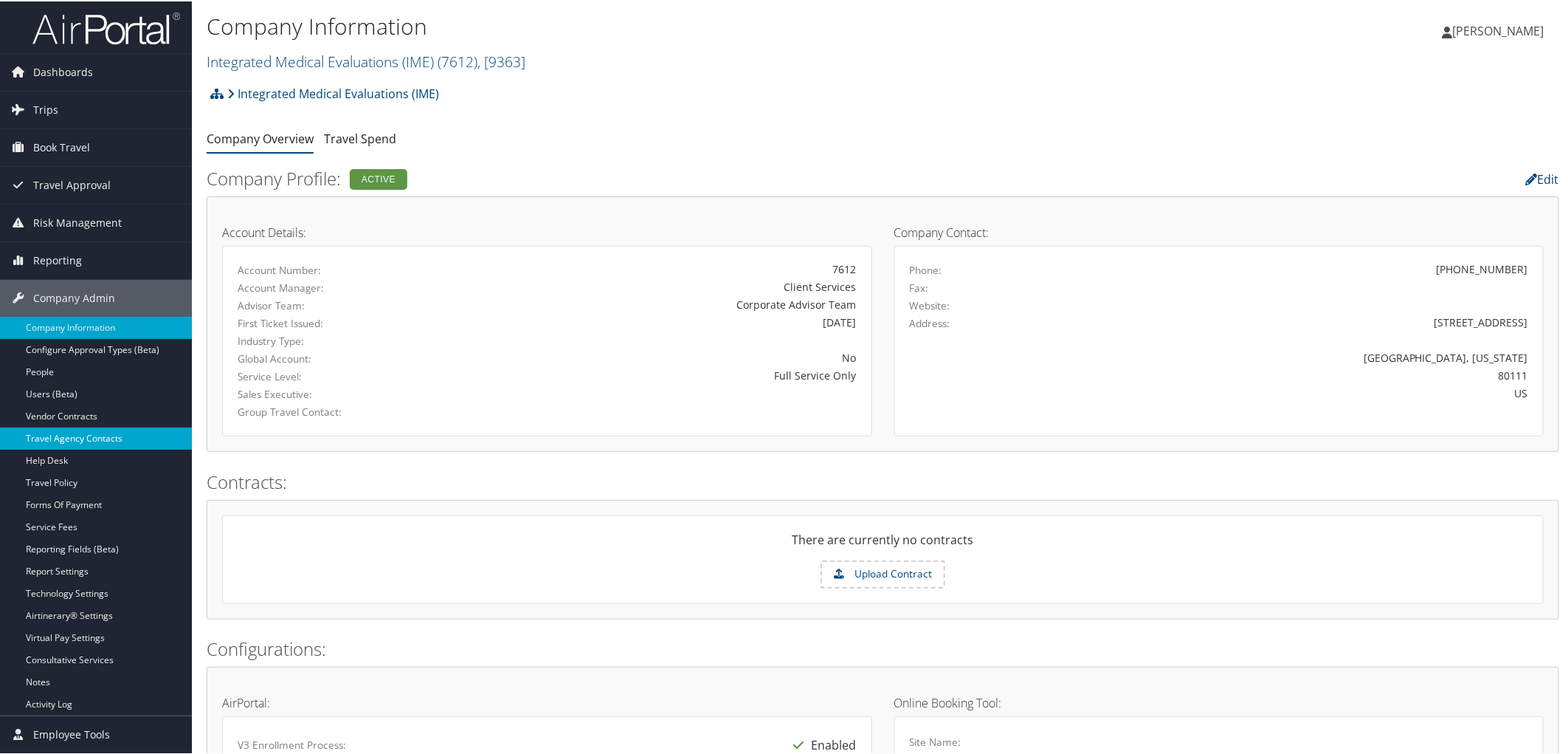
click at [90, 439] on link "Travel Agency Contacts" at bounding box center [95, 437] width 192 height 22
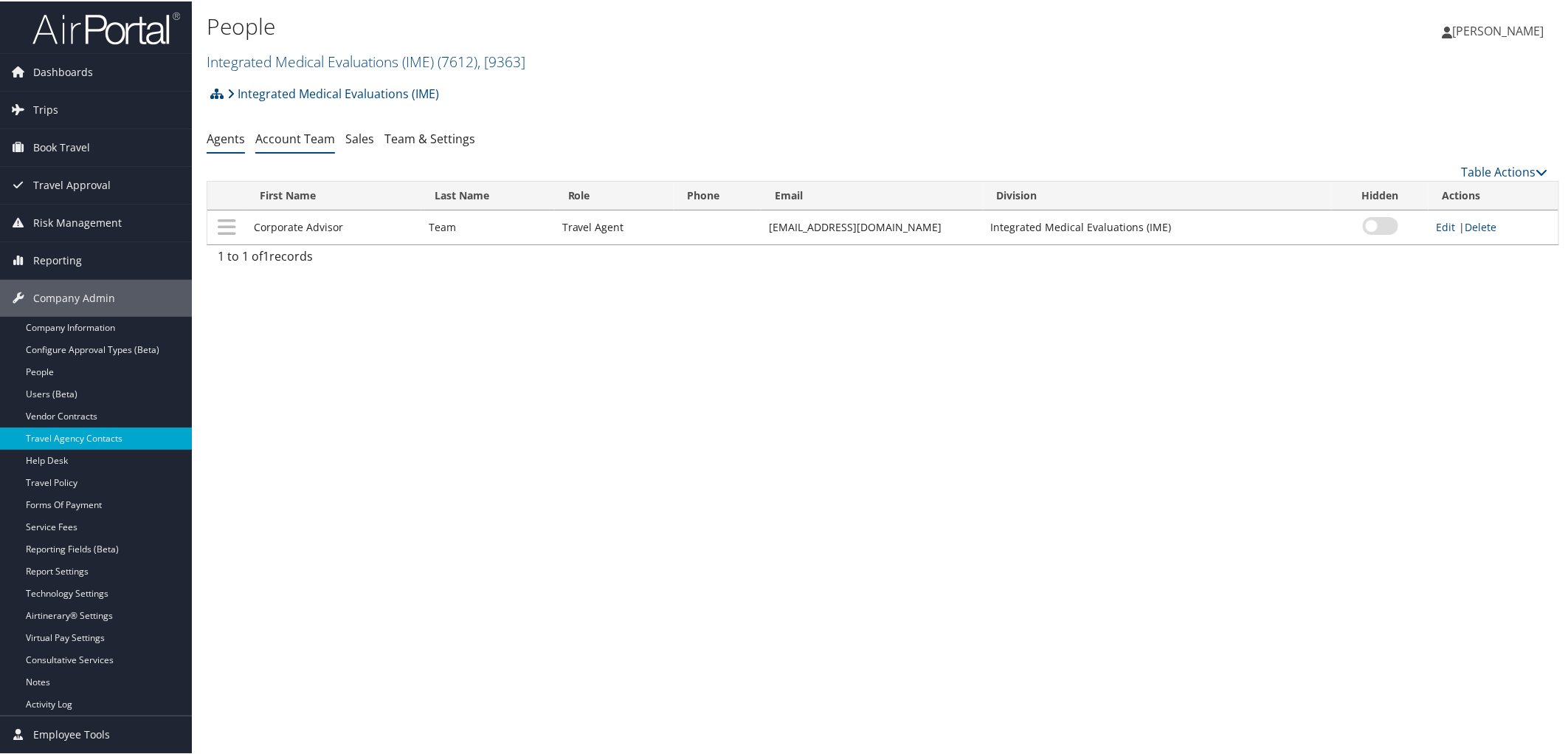
click at [315, 137] on link "Account Team" at bounding box center [295, 137] width 80 height 16
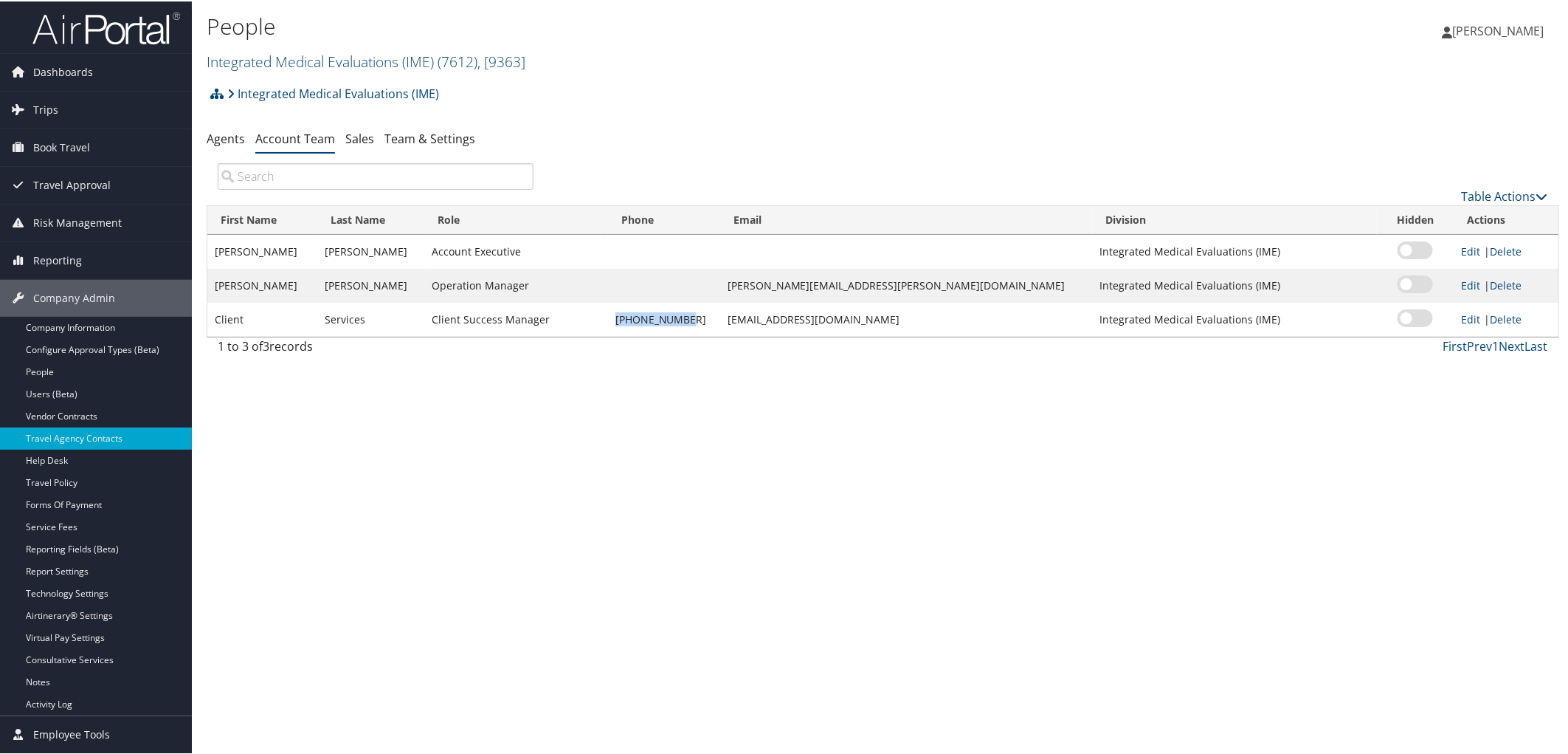
drag, startPoint x: 671, startPoint y: 318, endPoint x: 729, endPoint y: 326, distance: 58.5
click at [720, 326] on td "888-316-4250" at bounding box center [664, 318] width 112 height 34
copy td "888-316-4250"
click at [340, 63] on link "Integrated Medical Evaluations (IME) ( 7612 ) , [ 9363 ]" at bounding box center [365, 60] width 318 height 20
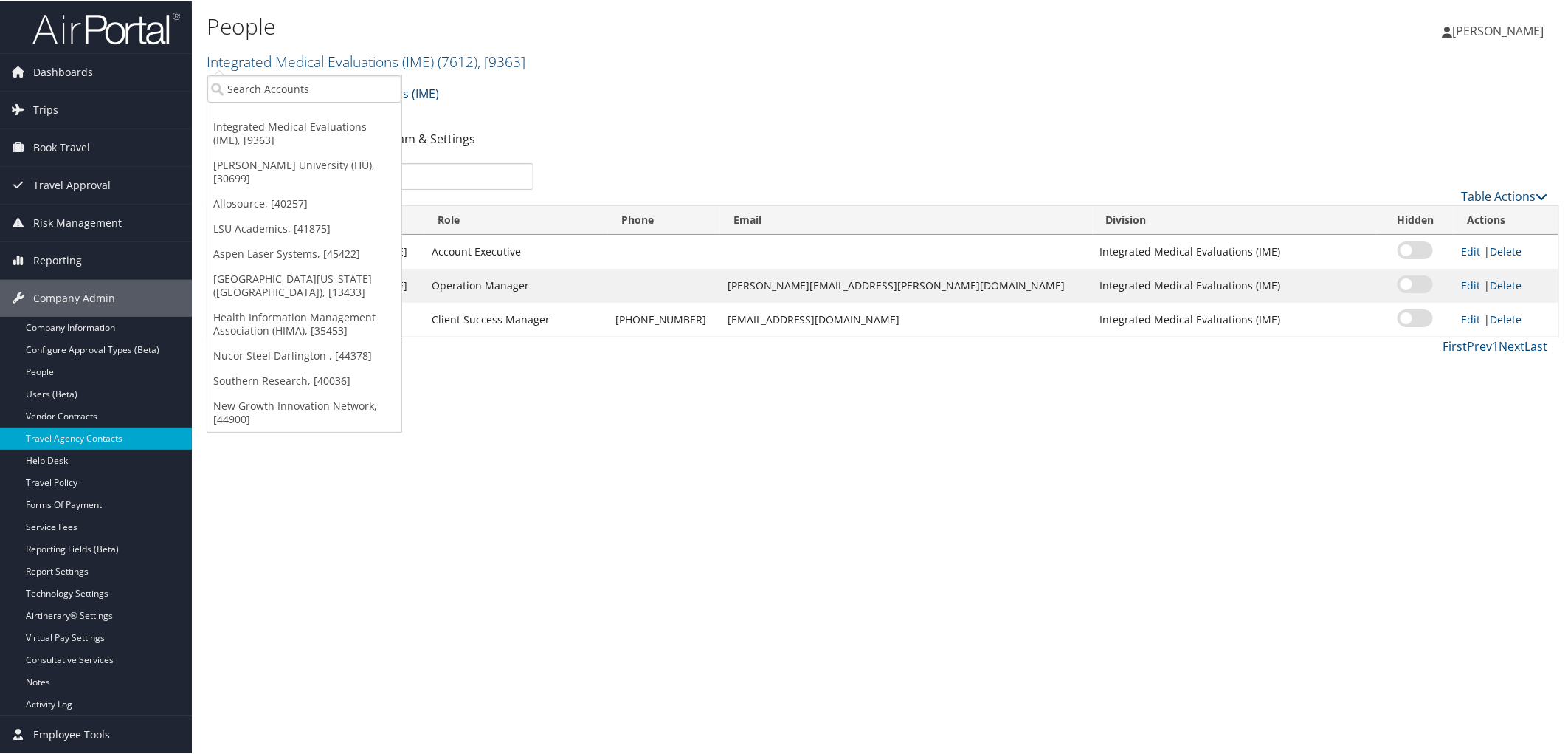
click at [605, 120] on div "Integrated Medical Evaluations (IME) Account Structure Integrated Medical Evalu…" at bounding box center [883, 219] width 1352 height 284
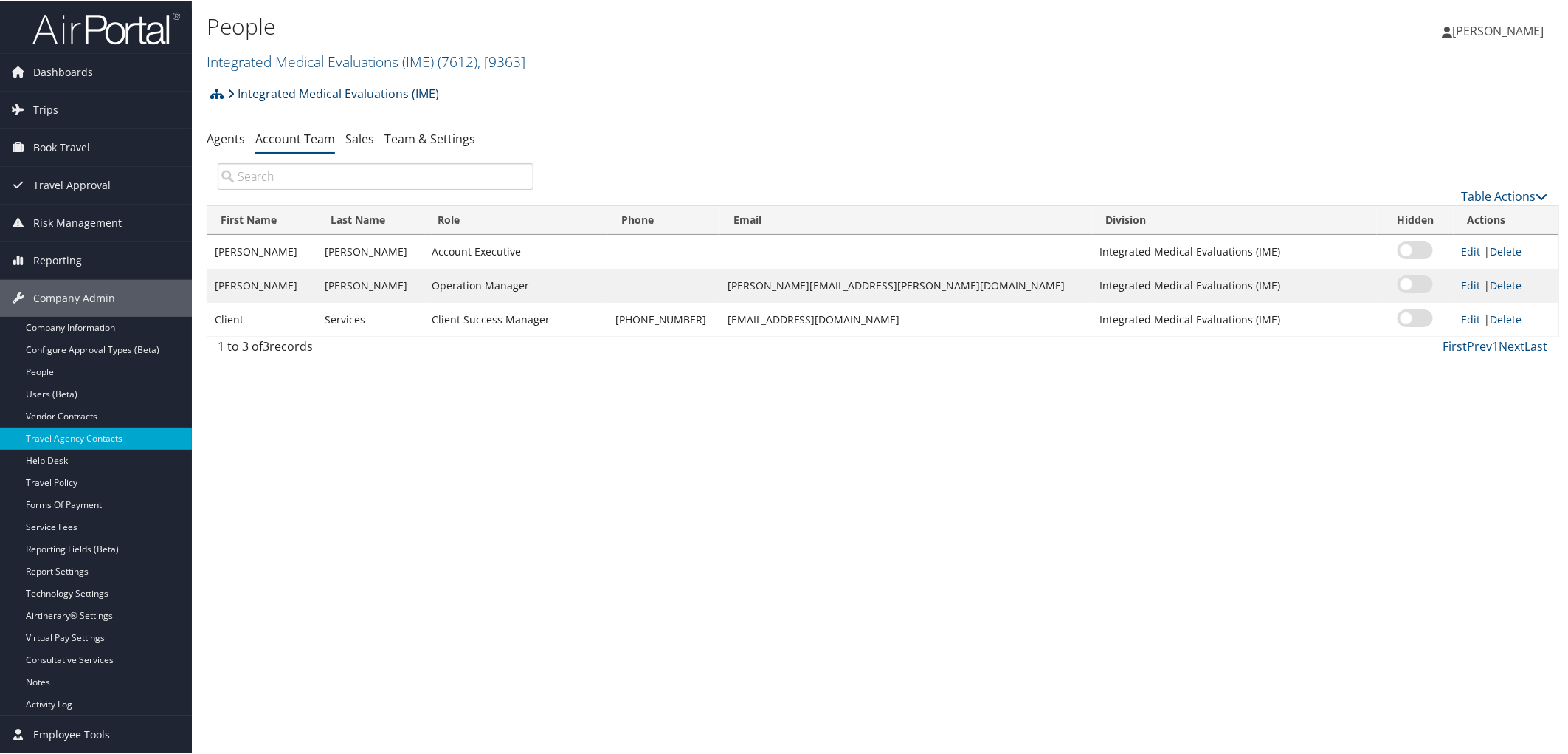
click at [411, 96] on link "Integrated Medical Evaluations (IME)" at bounding box center [332, 92] width 211 height 30
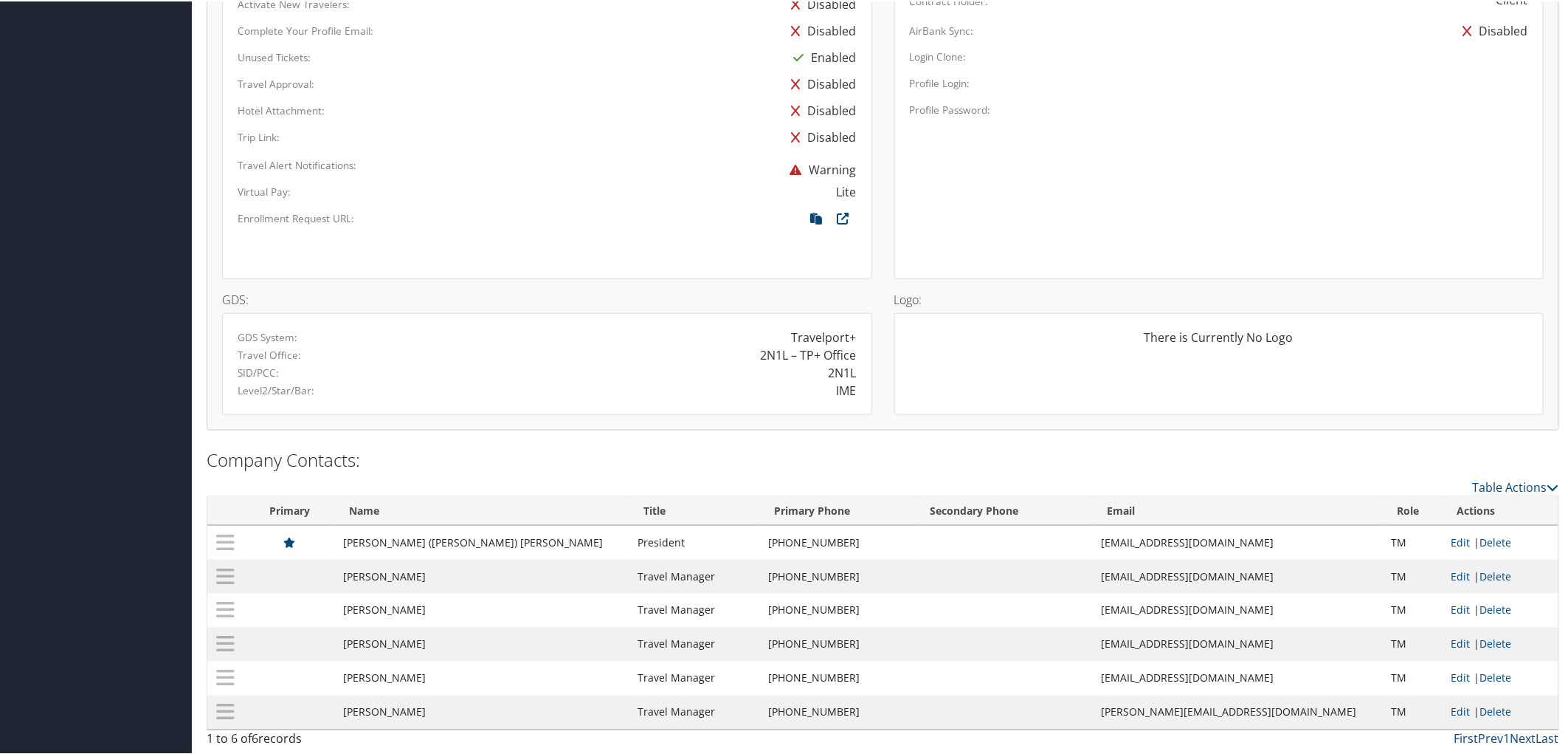
scroll to position [824, 0]
